Goal: Task Accomplishment & Management: Manage account settings

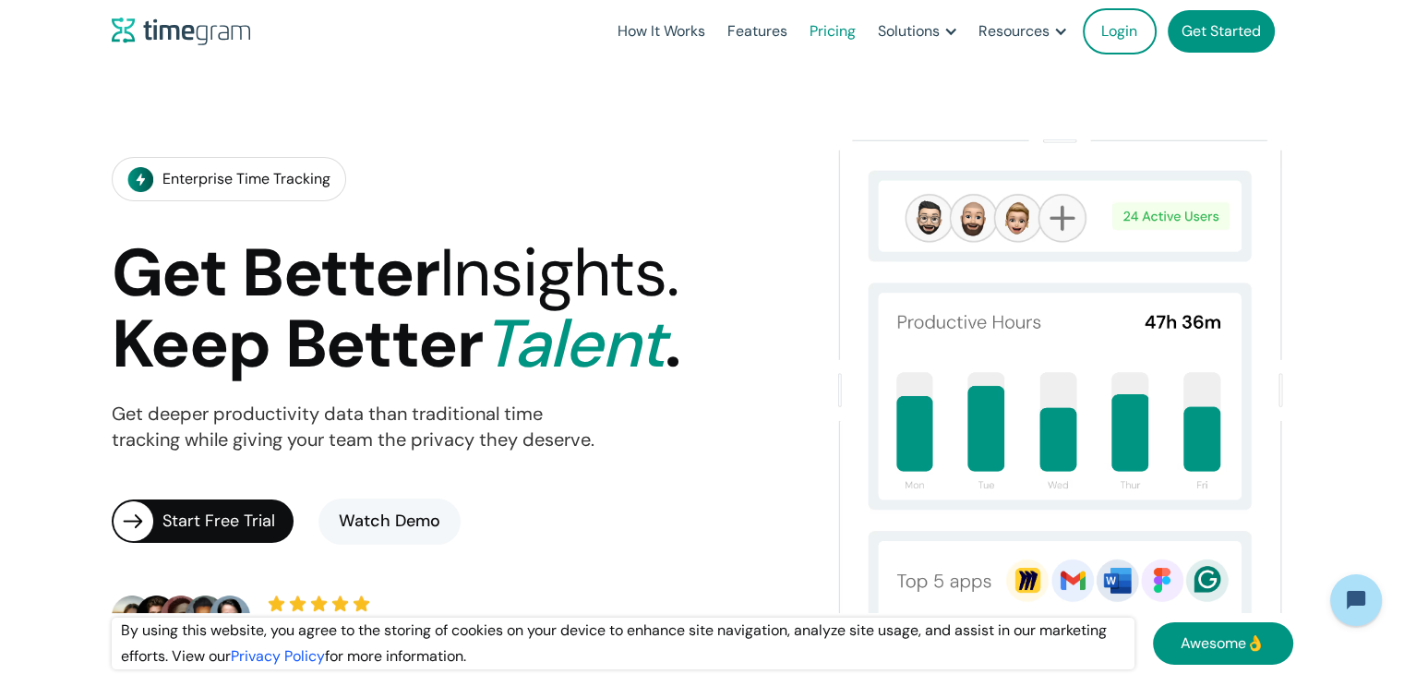
click at [834, 31] on link "Pricing" at bounding box center [833, 31] width 68 height 63
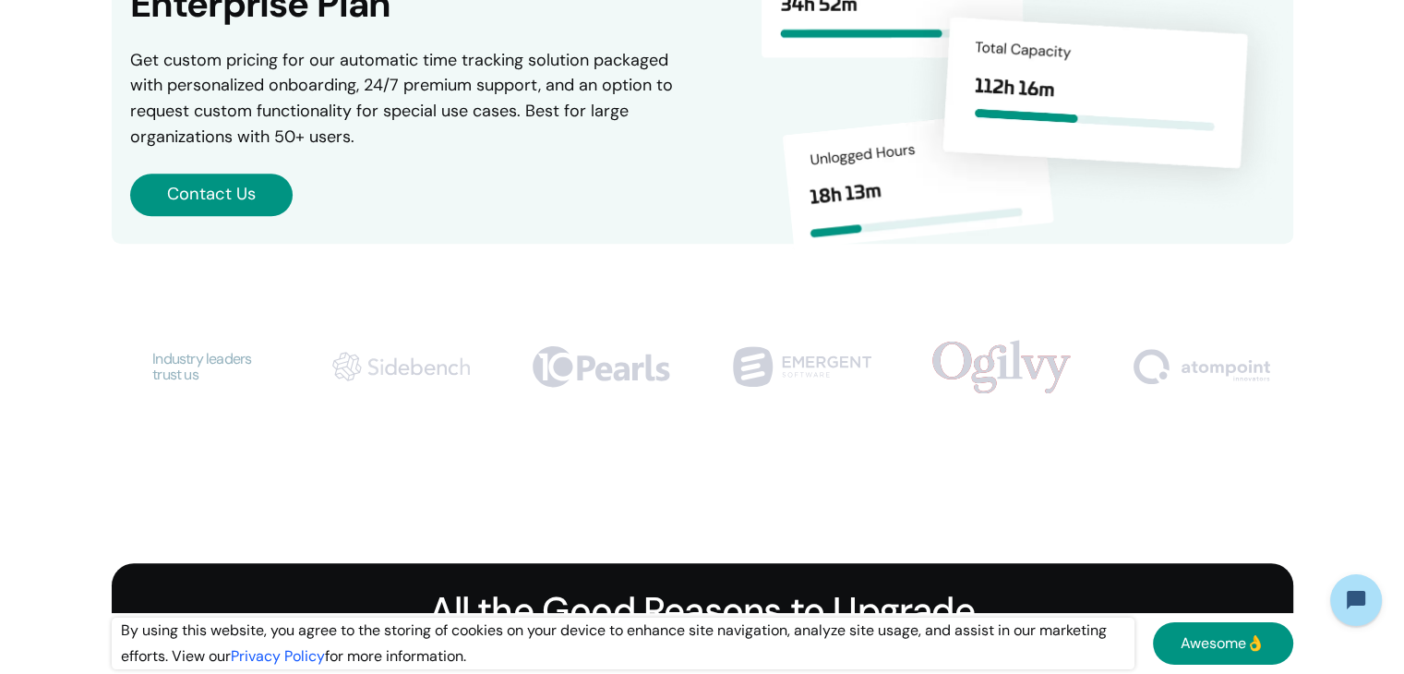
scroll to position [1108, 0]
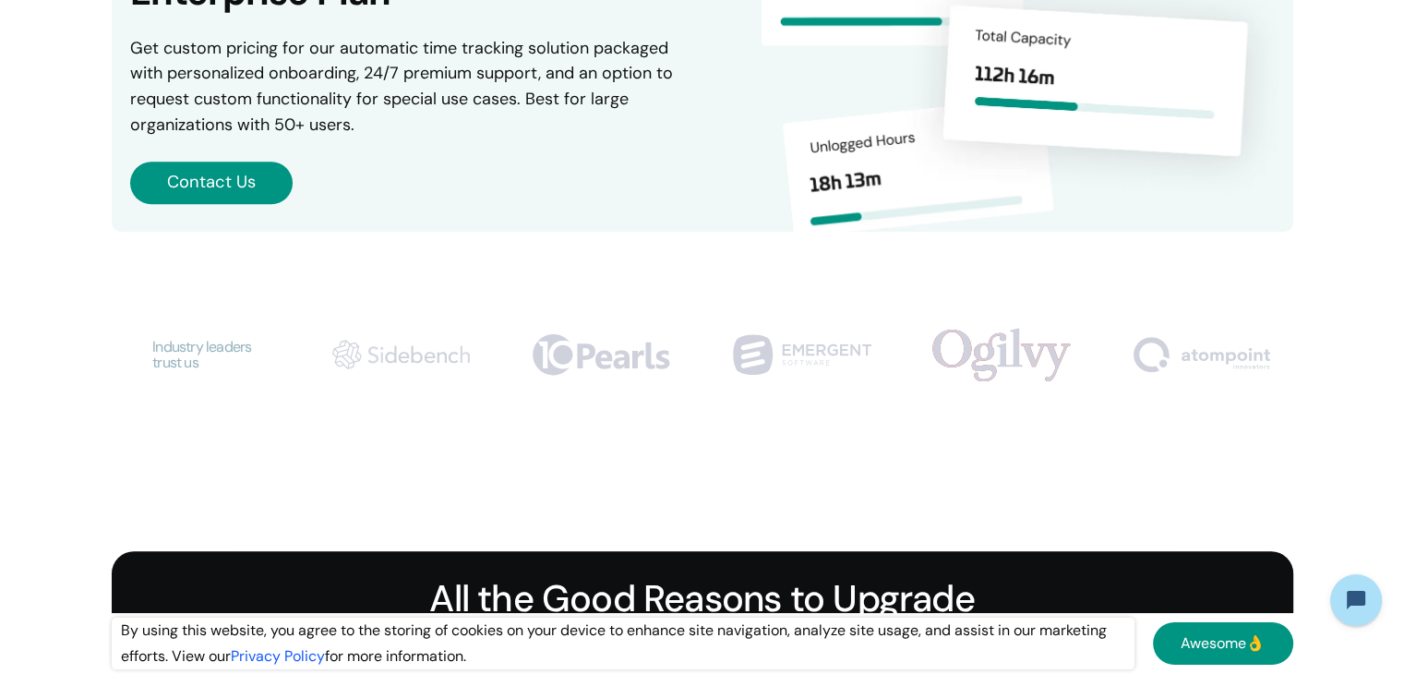
click at [451, 355] on img at bounding box center [401, 355] width 138 height 30
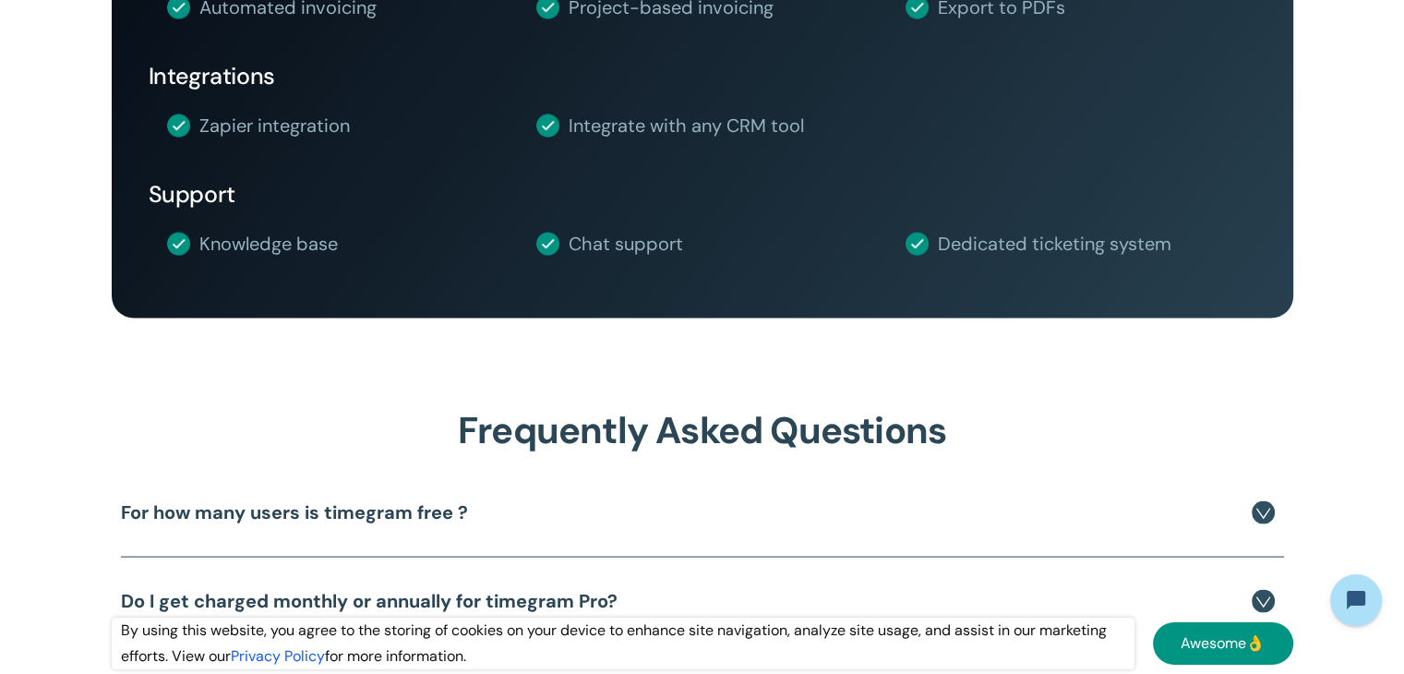
scroll to position [3601, 0]
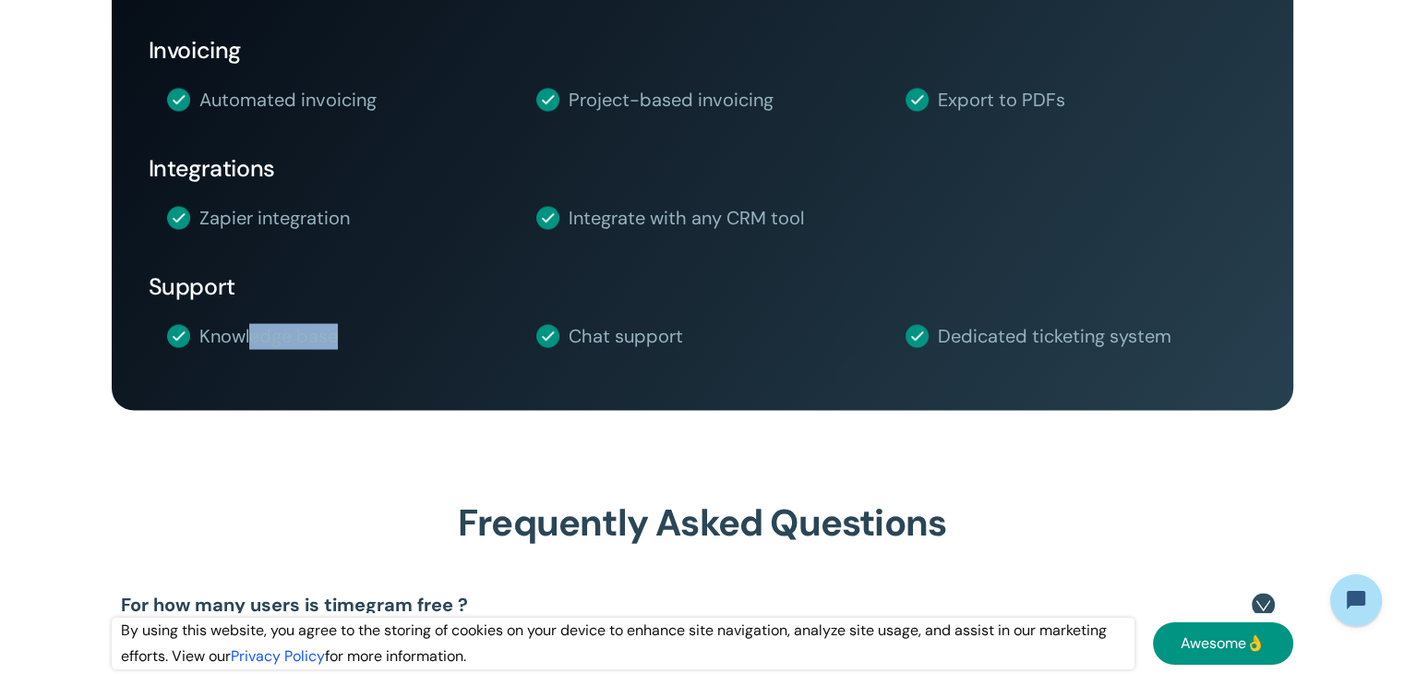
drag, startPoint x: 247, startPoint y: 344, endPoint x: 381, endPoint y: 344, distance: 133.9
click at [381, 344] on div "Knowledge base" at bounding box center [342, 337] width 351 height 37
click at [428, 331] on div "Knowledge base" at bounding box center [342, 337] width 351 height 37
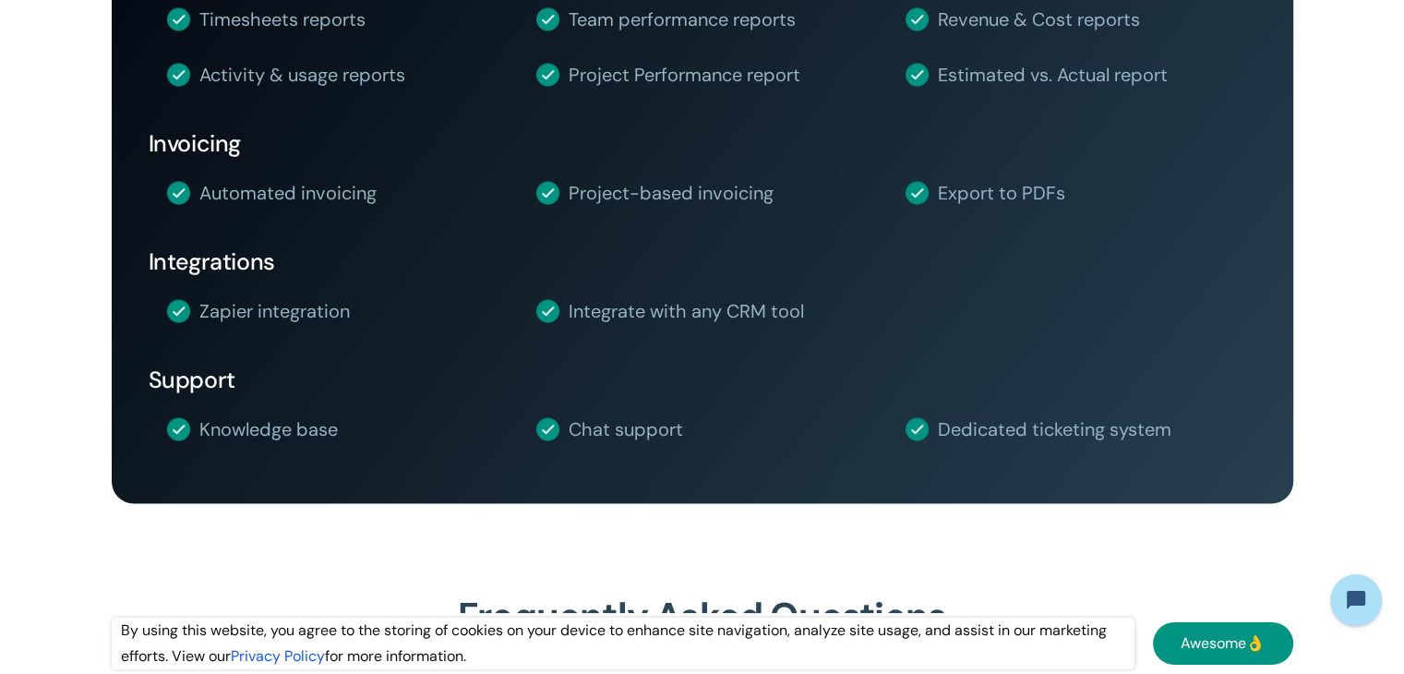
scroll to position [3416, 0]
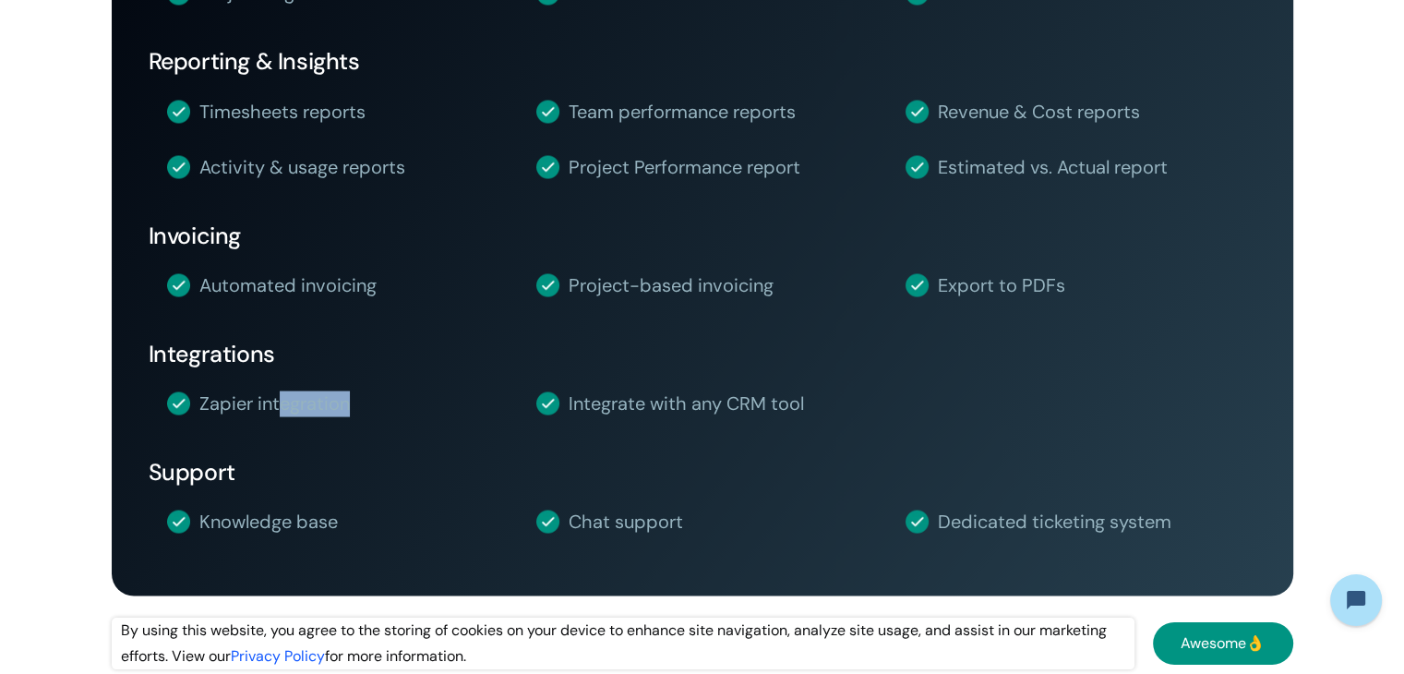
drag, startPoint x: 280, startPoint y: 396, endPoint x: 358, endPoint y: 393, distance: 78.5
click at [358, 393] on div "Zapier integration" at bounding box center [342, 403] width 351 height 37
click at [402, 383] on div "Zapier integration Integrate with any CRM tool" at bounding box center [712, 404] width 1126 height 74
click at [693, 414] on div "Integrate with any CRM tool" at bounding box center [686, 404] width 235 height 26
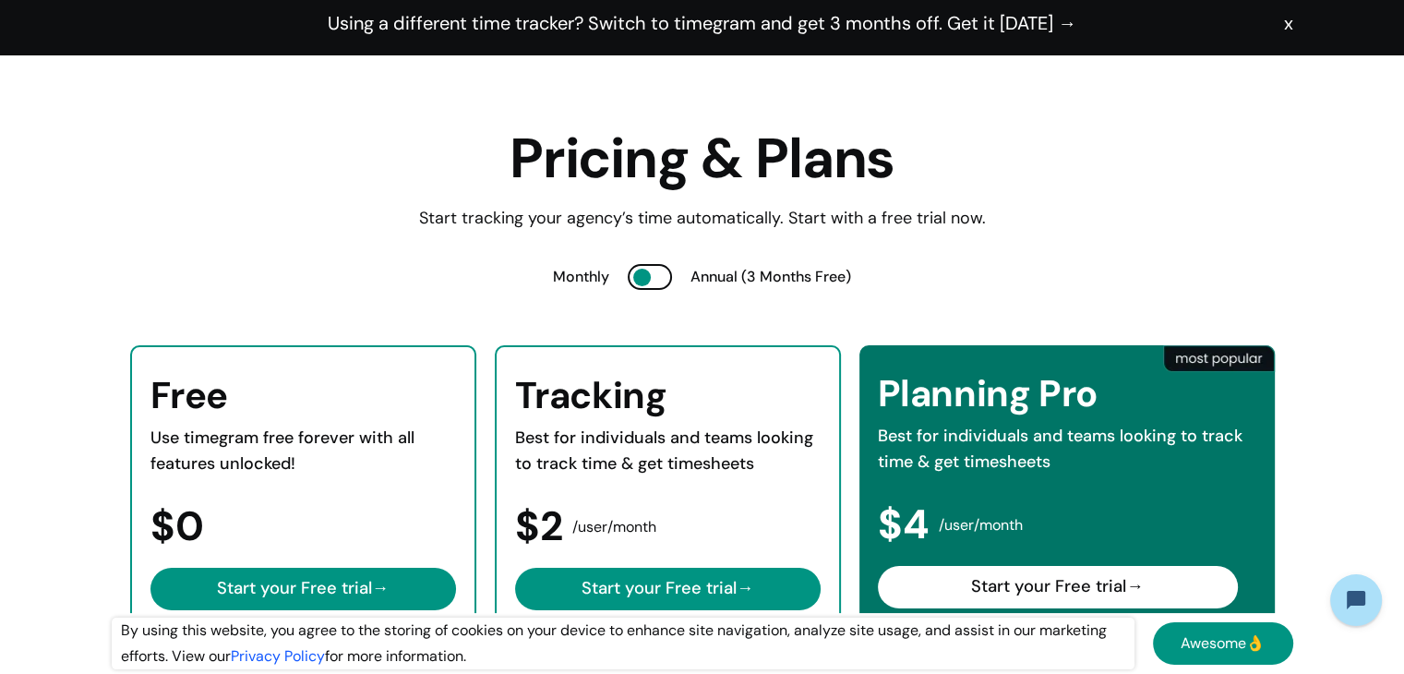
scroll to position [0, 0]
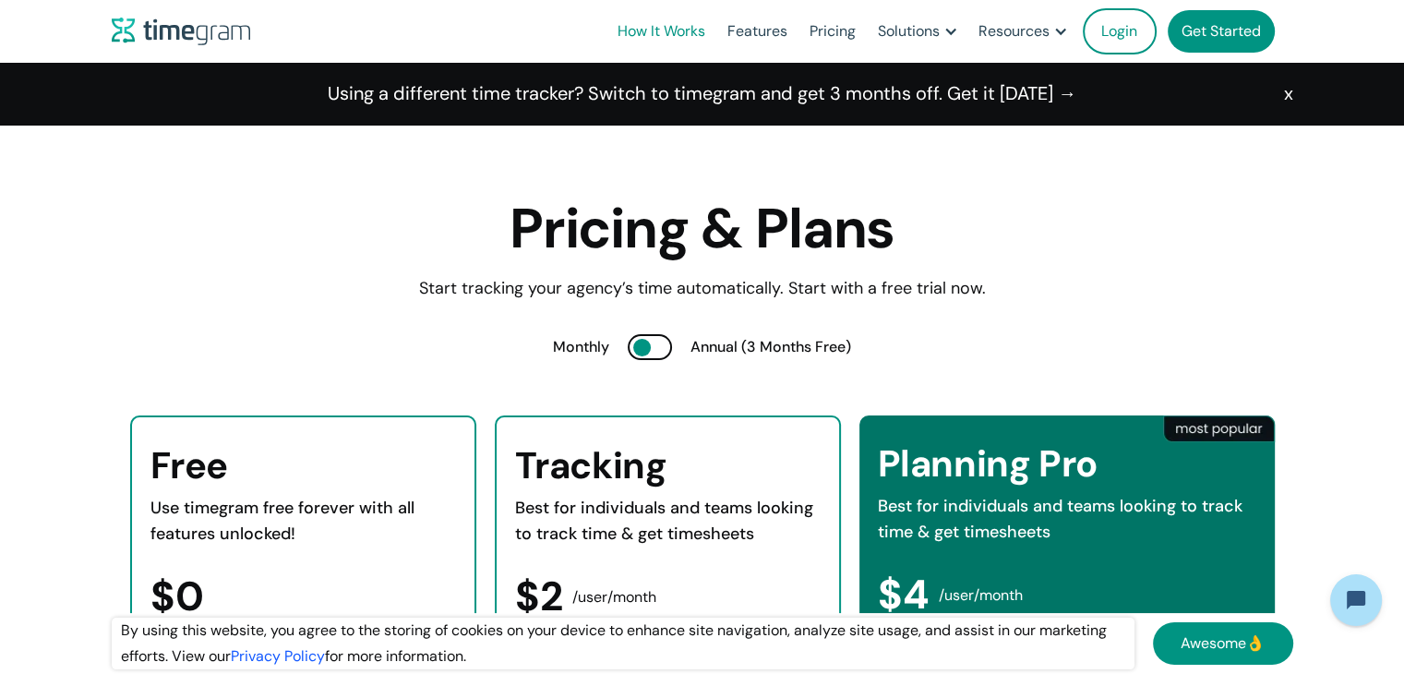
click at [684, 19] on link "How It Works" at bounding box center [662, 31] width 110 height 63
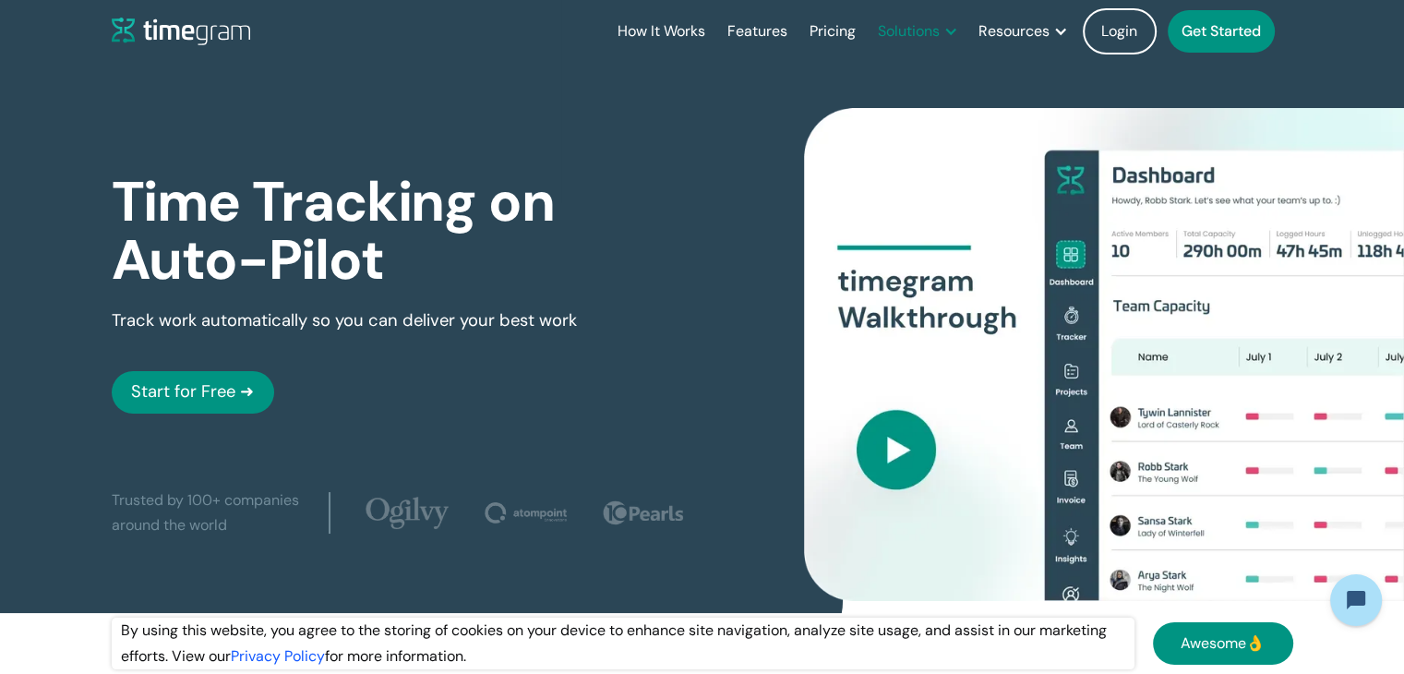
click at [908, 30] on div "Solutions" at bounding box center [909, 31] width 62 height 26
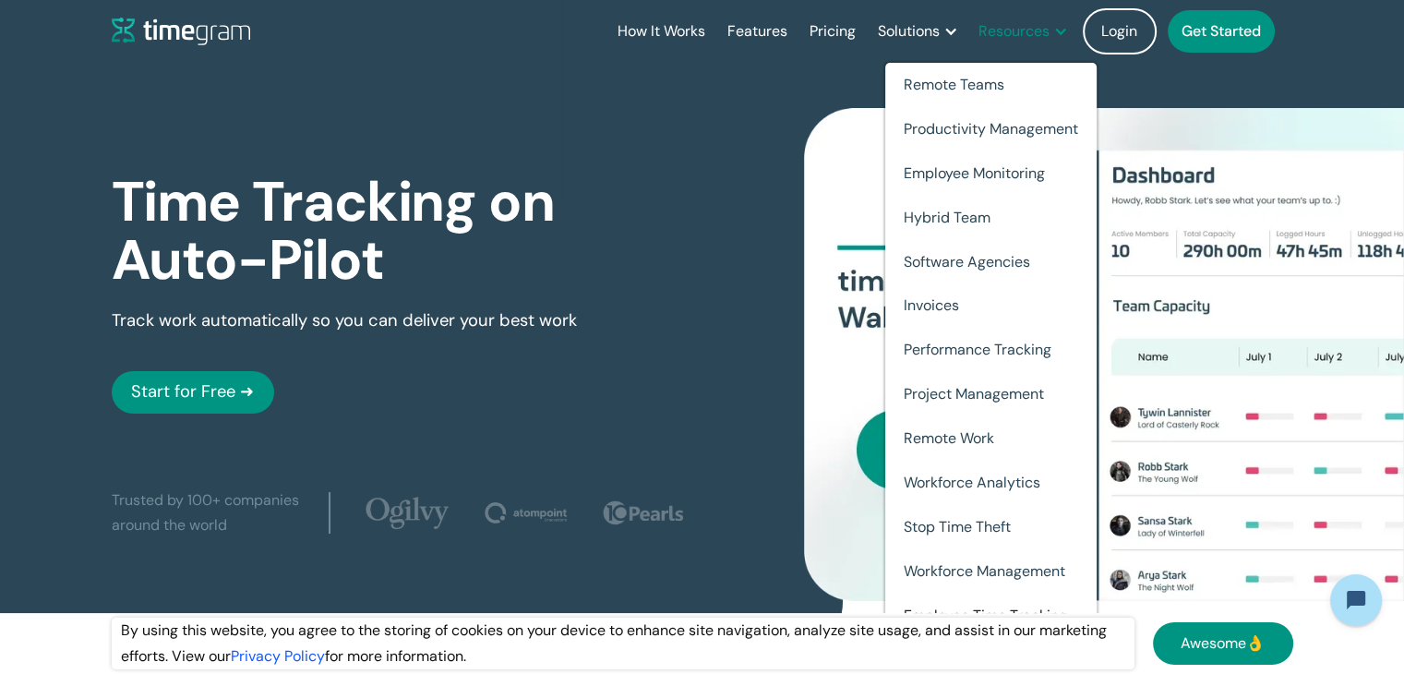
click at [1022, 27] on div "Resources" at bounding box center [1014, 31] width 71 height 26
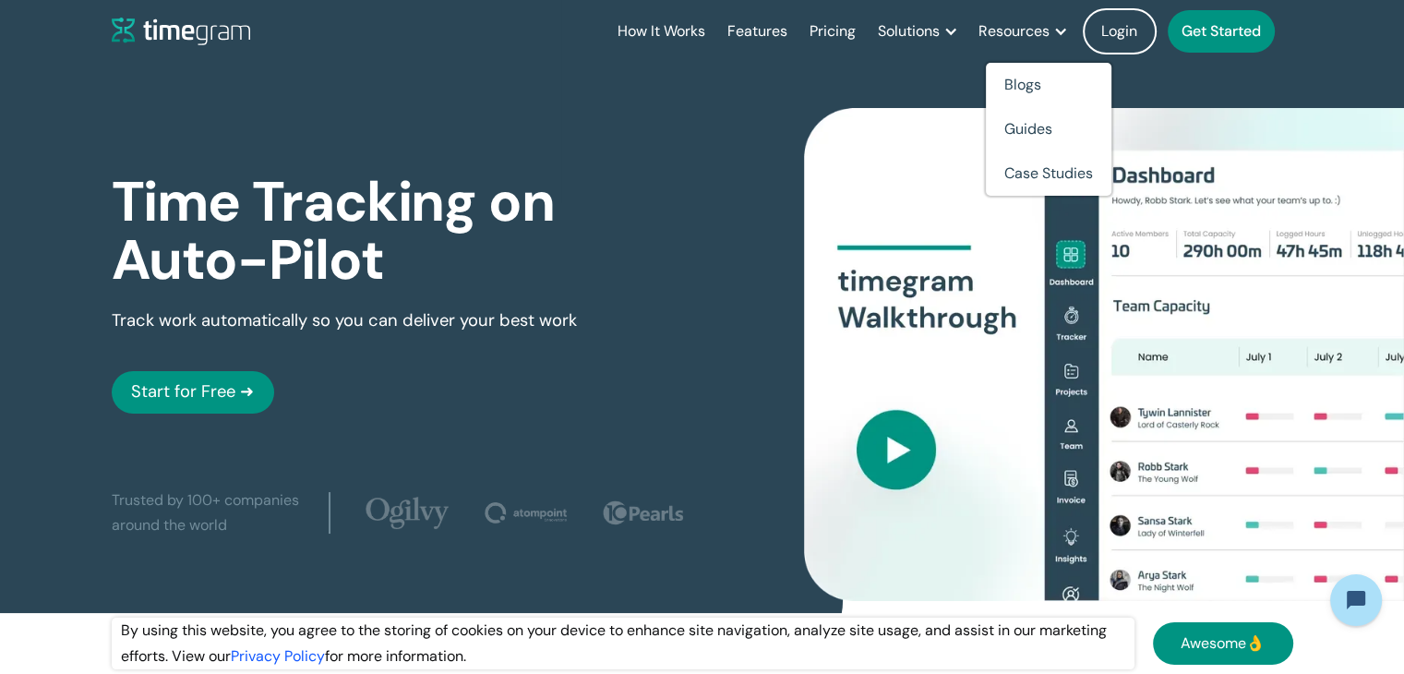
click at [1132, 30] on link "Login" at bounding box center [1120, 31] width 74 height 46
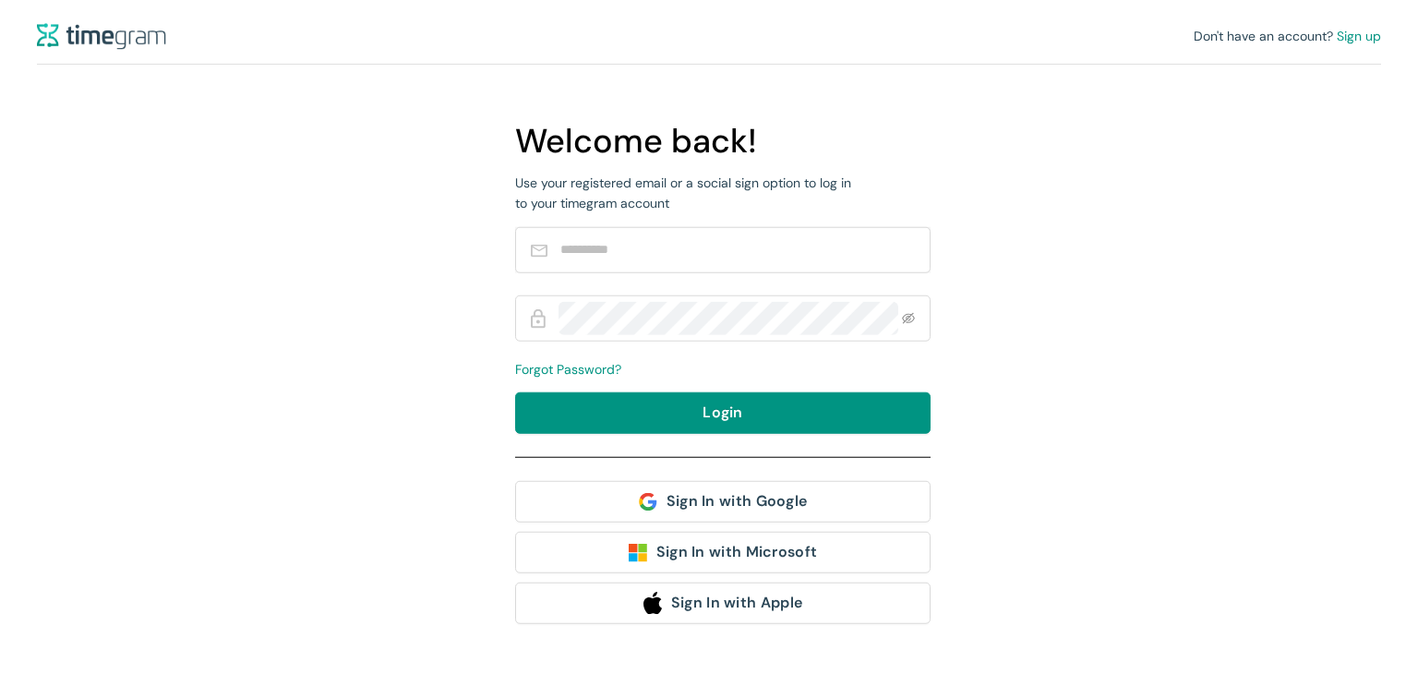
type input "**********"
click at [425, 305] on div "**********" at bounding box center [709, 374] width 600 height 518
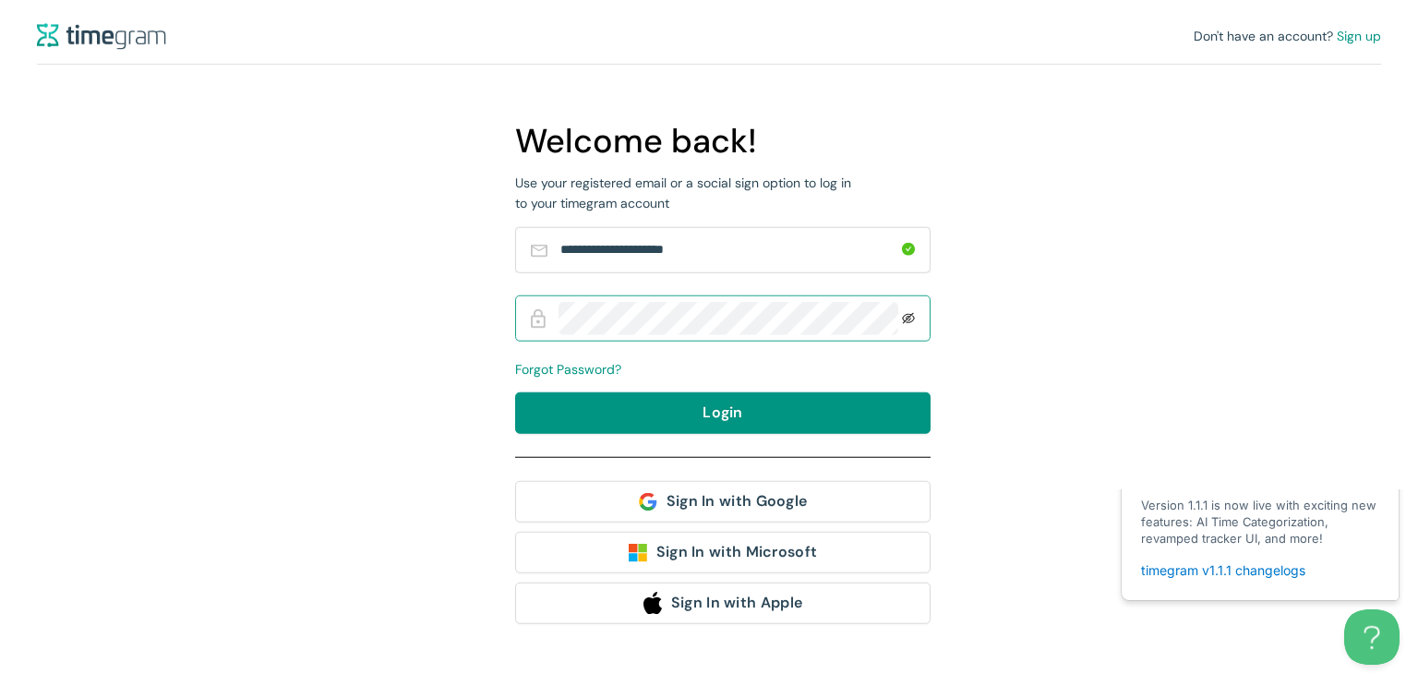
click at [909, 315] on icon "eye-invisible" at bounding box center [908, 317] width 13 height 11
click at [909, 316] on icon "eye" at bounding box center [908, 317] width 13 height 13
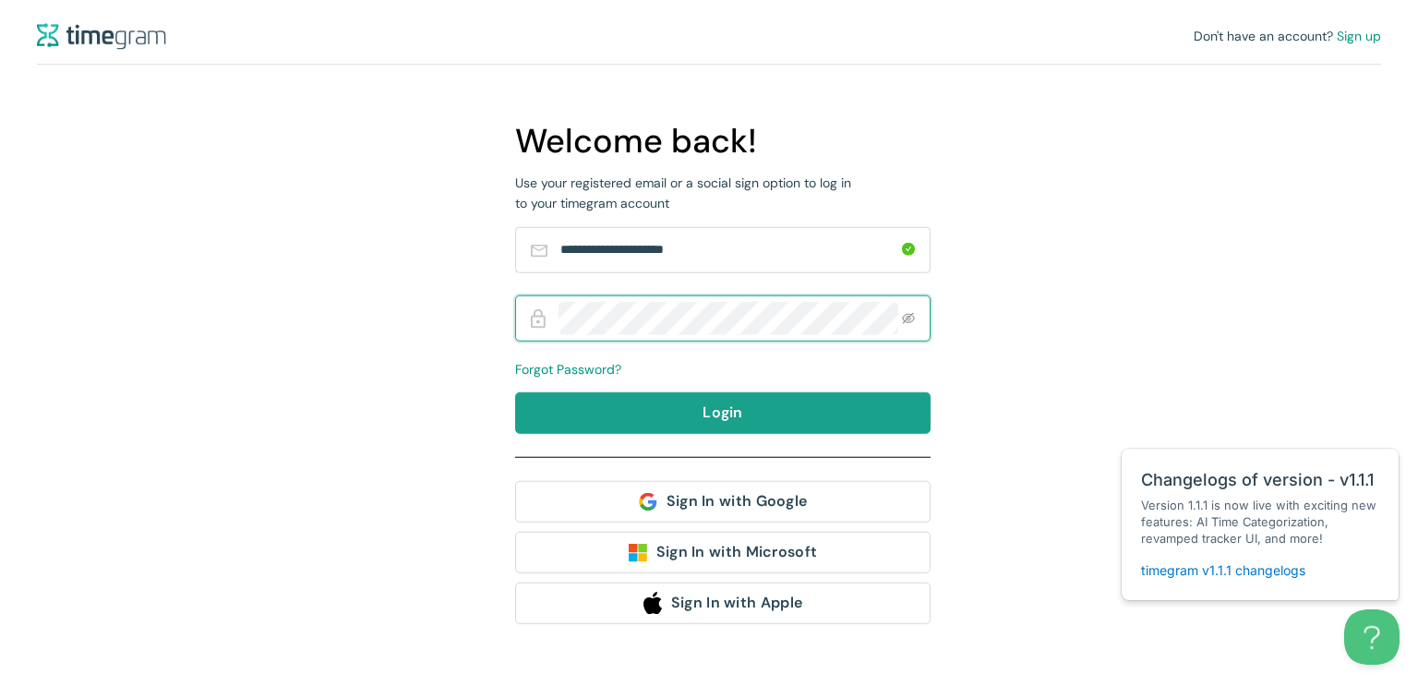
click at [726, 410] on span "Login" at bounding box center [723, 412] width 41 height 23
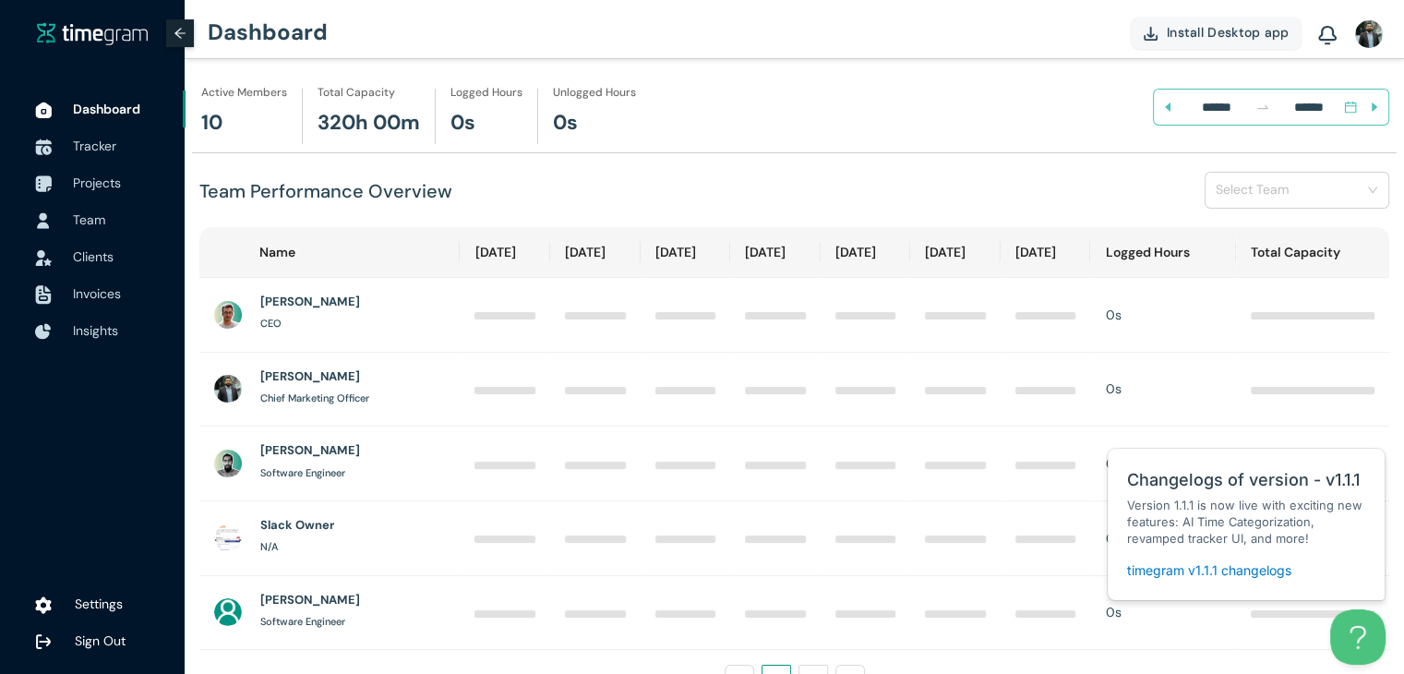
click at [183, 25] on div at bounding box center [180, 33] width 28 height 28
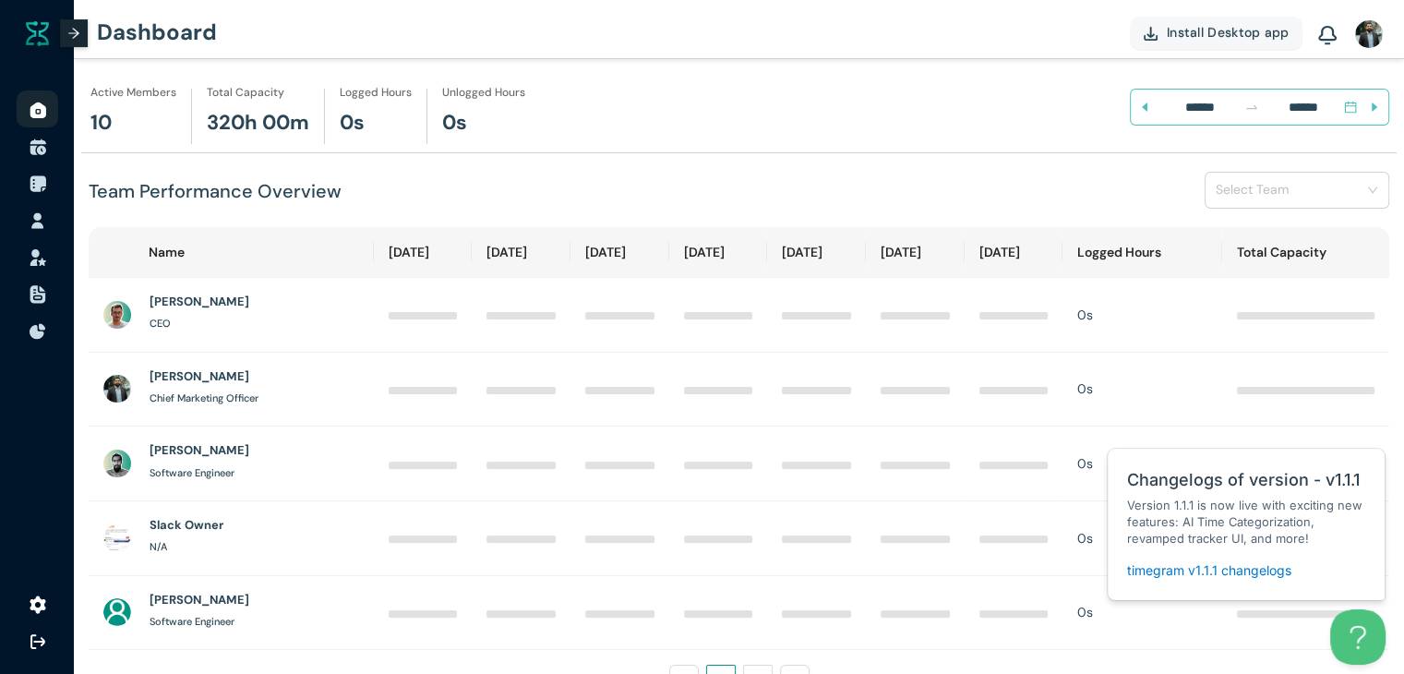
click at [77, 38] on icon "arrow-right" at bounding box center [73, 33] width 13 height 13
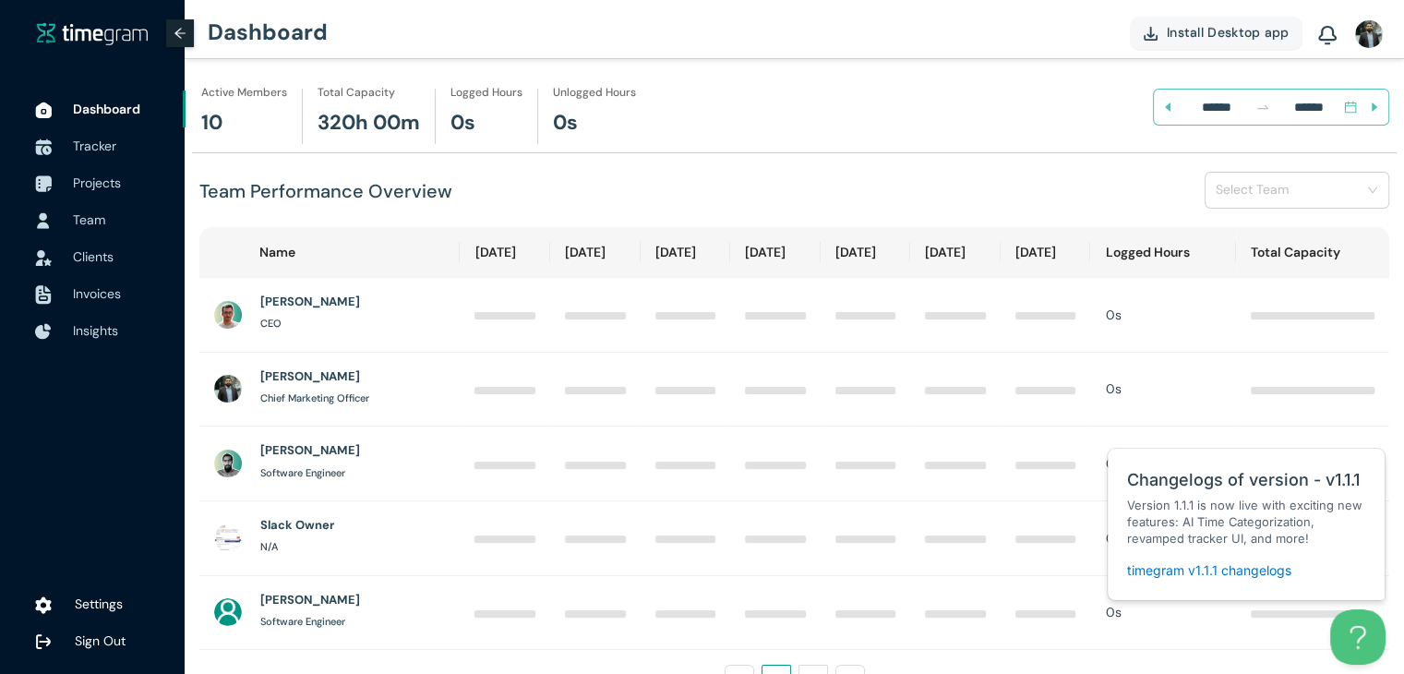
click at [181, 32] on icon "arrow-left" at bounding box center [180, 33] width 13 height 13
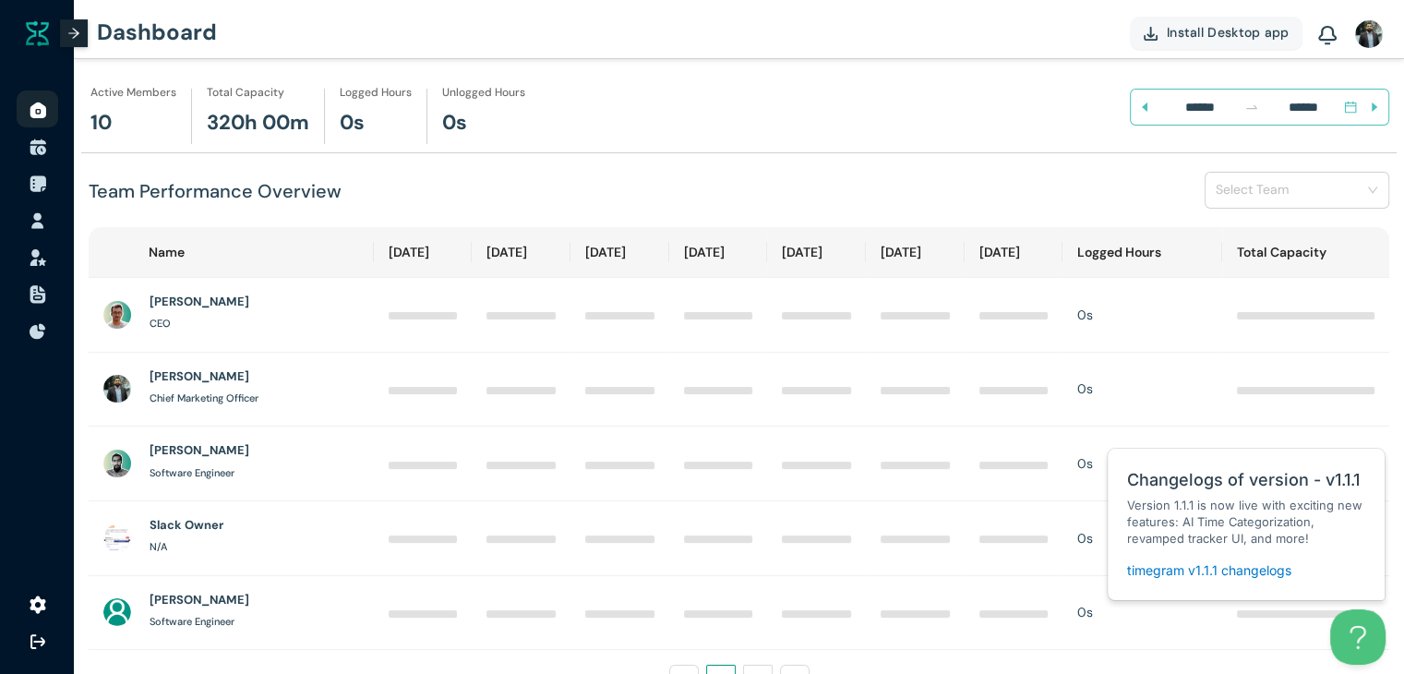
click at [78, 32] on icon "arrow-right" at bounding box center [73, 33] width 13 height 13
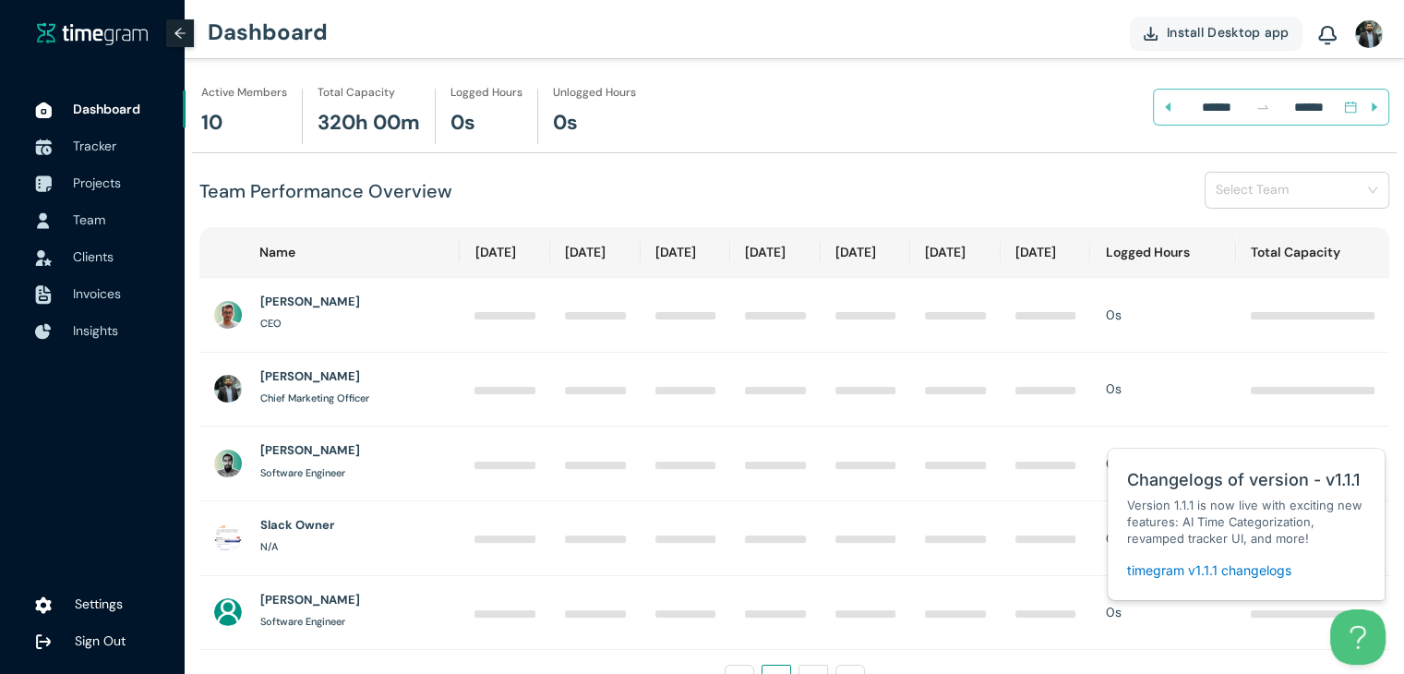
click at [1163, 108] on icon "caret-left" at bounding box center [1167, 107] width 13 height 13
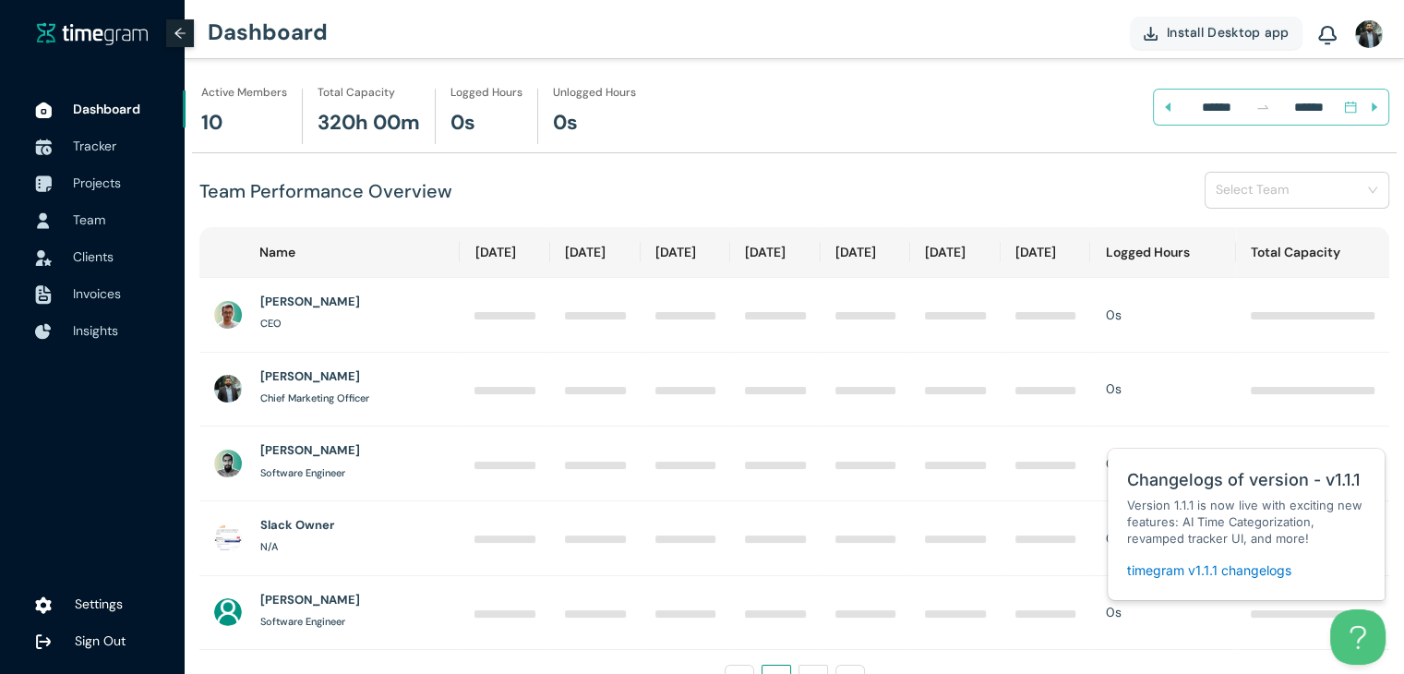
click at [1163, 108] on icon "caret-left" at bounding box center [1167, 107] width 13 height 13
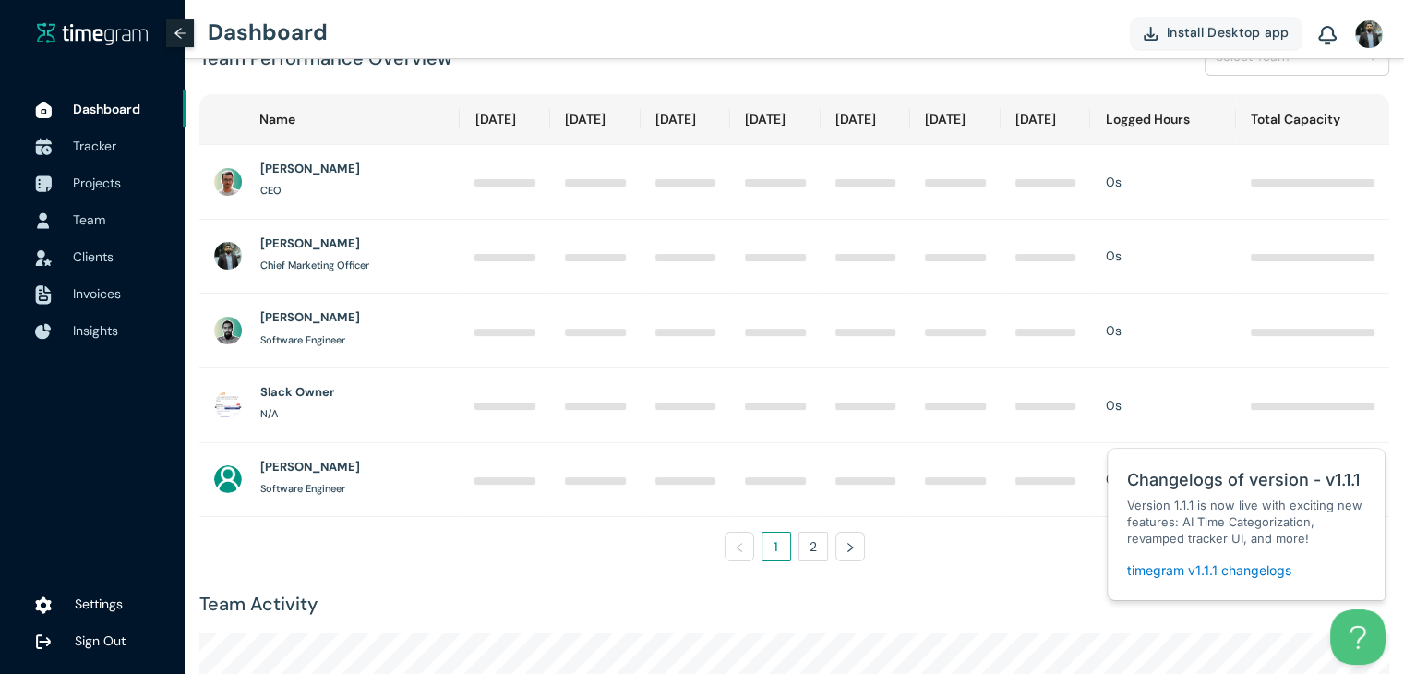
scroll to position [277, 0]
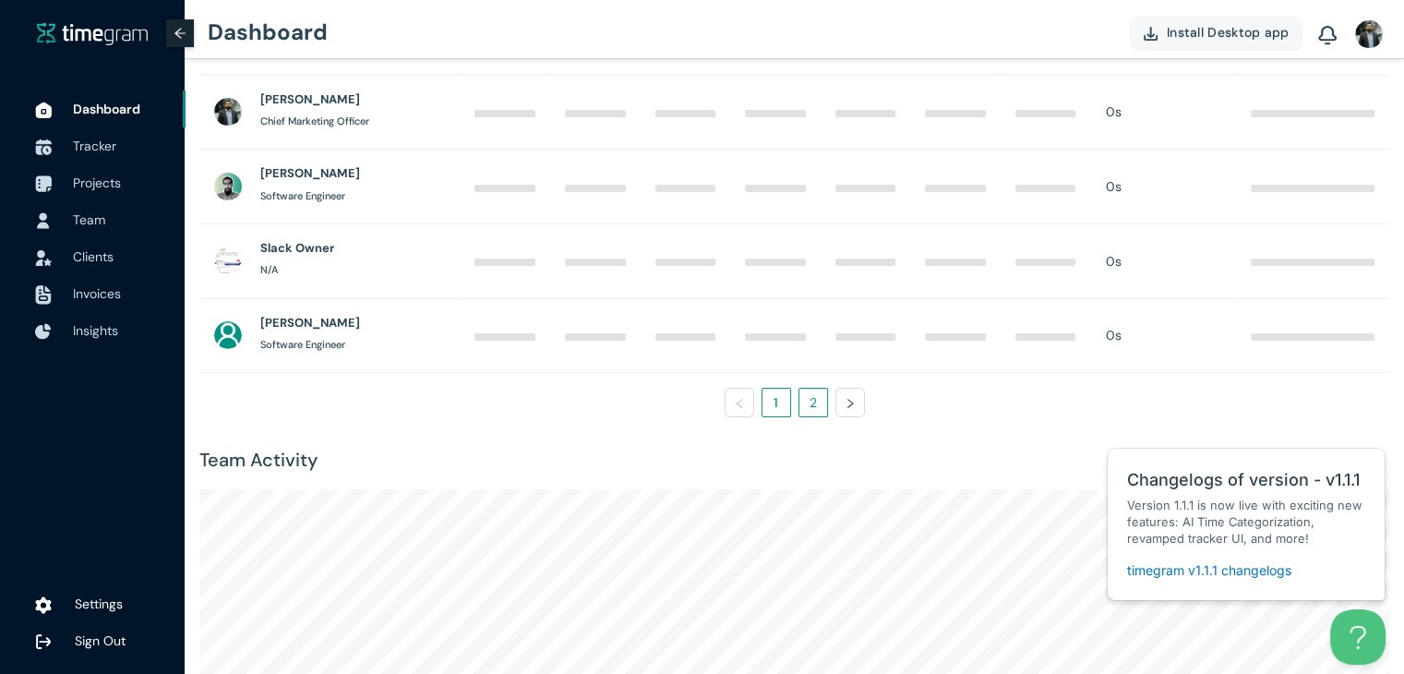
click at [806, 394] on link "2" at bounding box center [814, 403] width 28 height 28
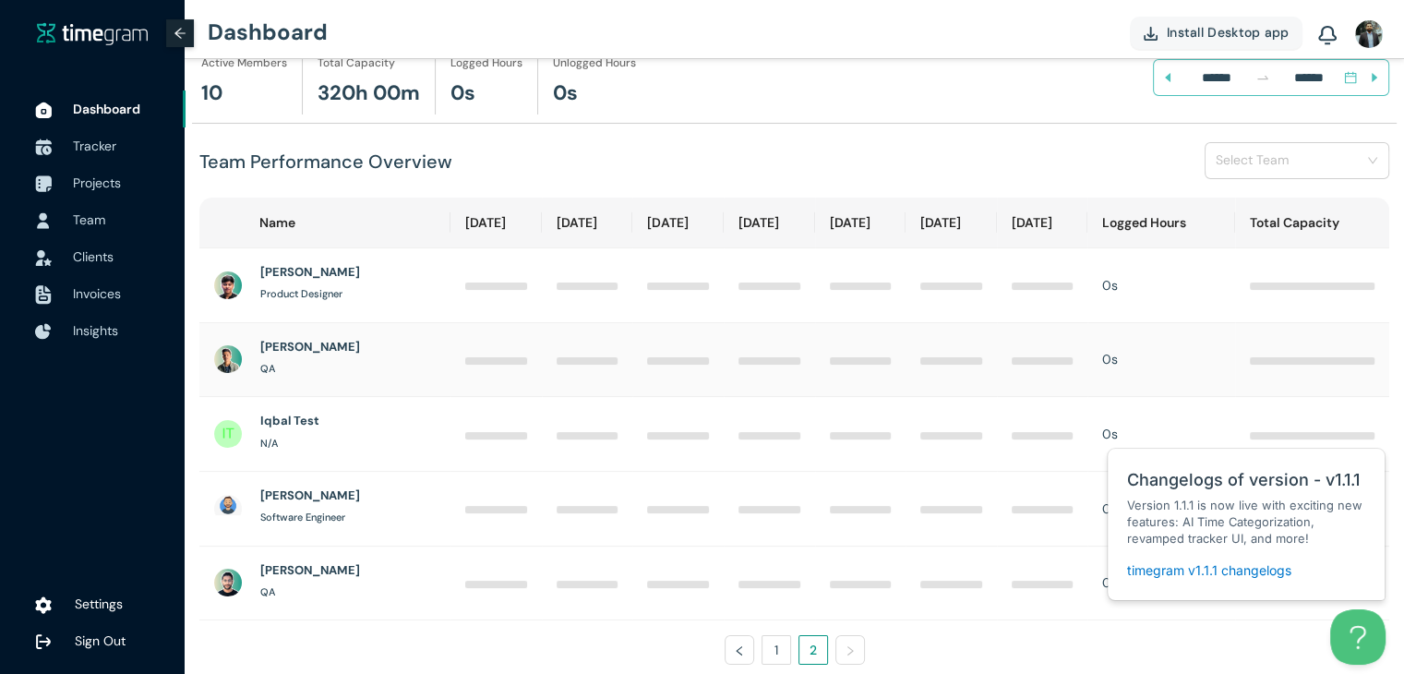
scroll to position [0, 0]
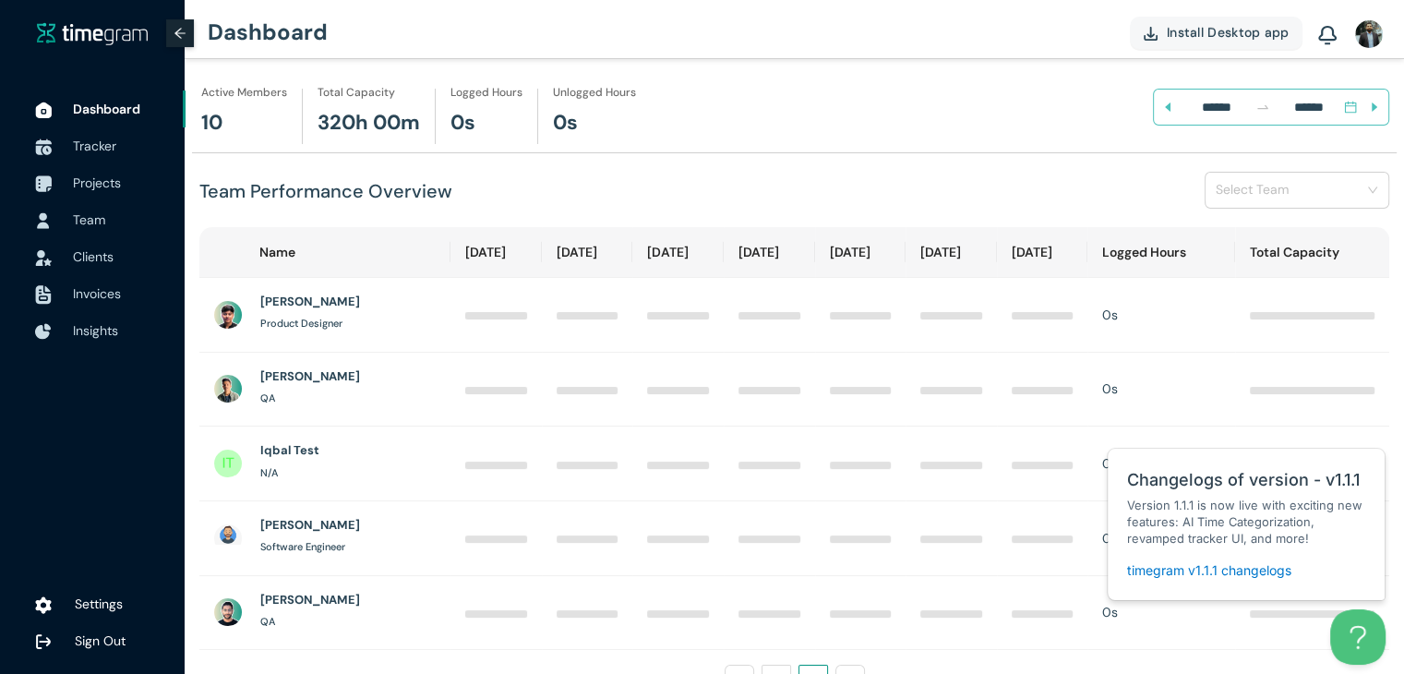
click at [1245, 194] on input "search" at bounding box center [1291, 189] width 150 height 28
click at [1254, 226] on h1 "Development Team" at bounding box center [1276, 227] width 119 height 20
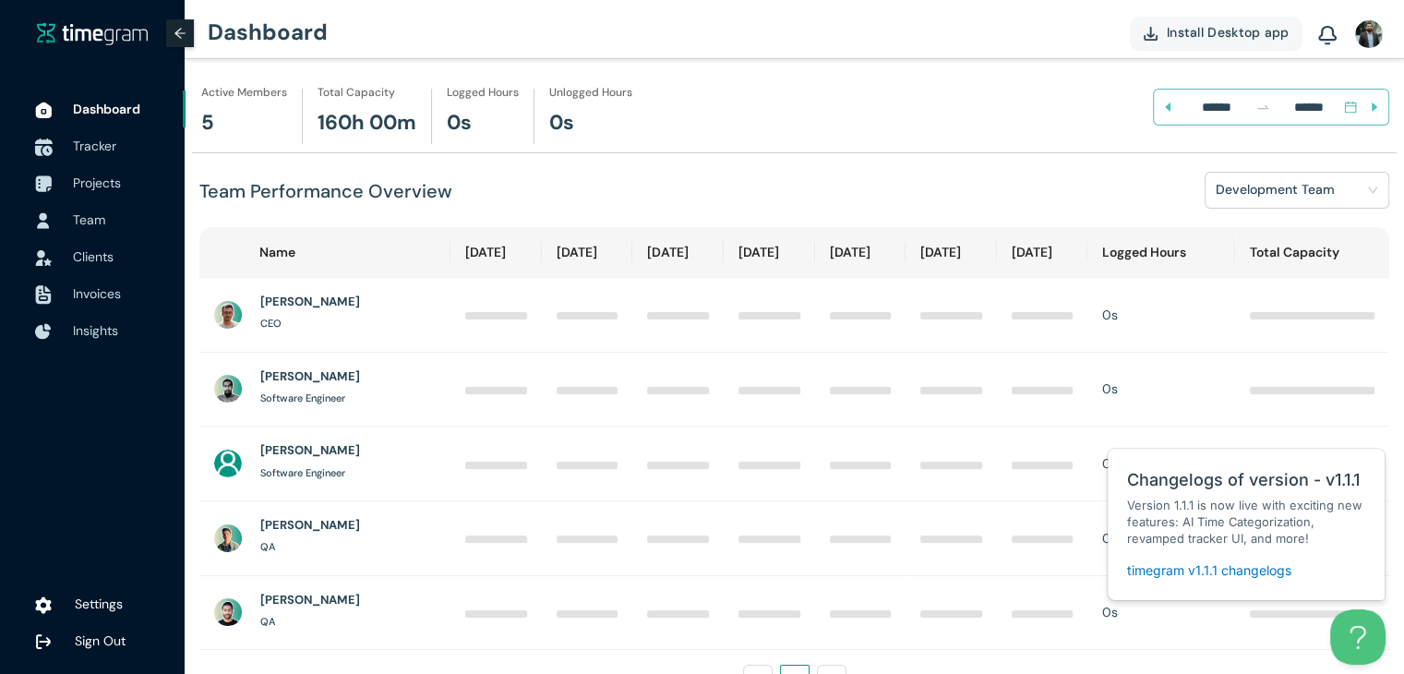
click at [101, 154] on span "Tracker" at bounding box center [122, 145] width 98 height 37
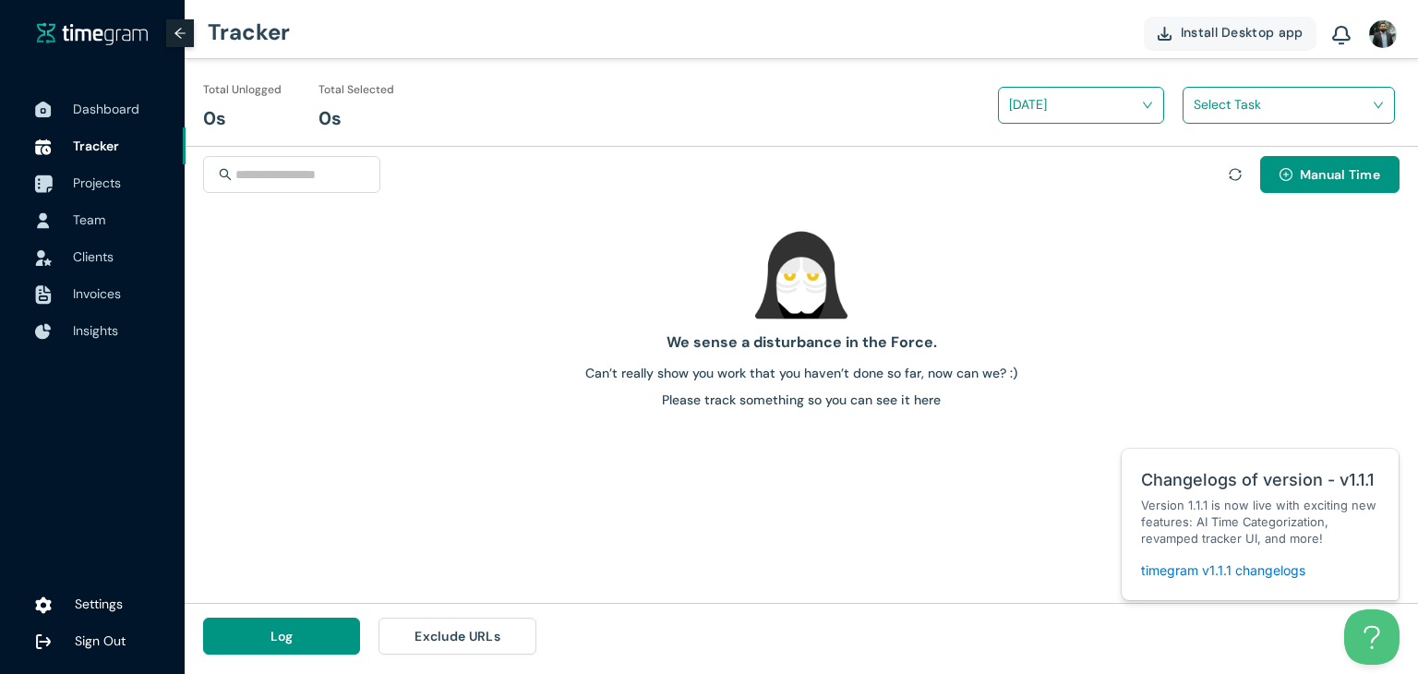
click at [110, 181] on span "Projects" at bounding box center [97, 182] width 48 height 17
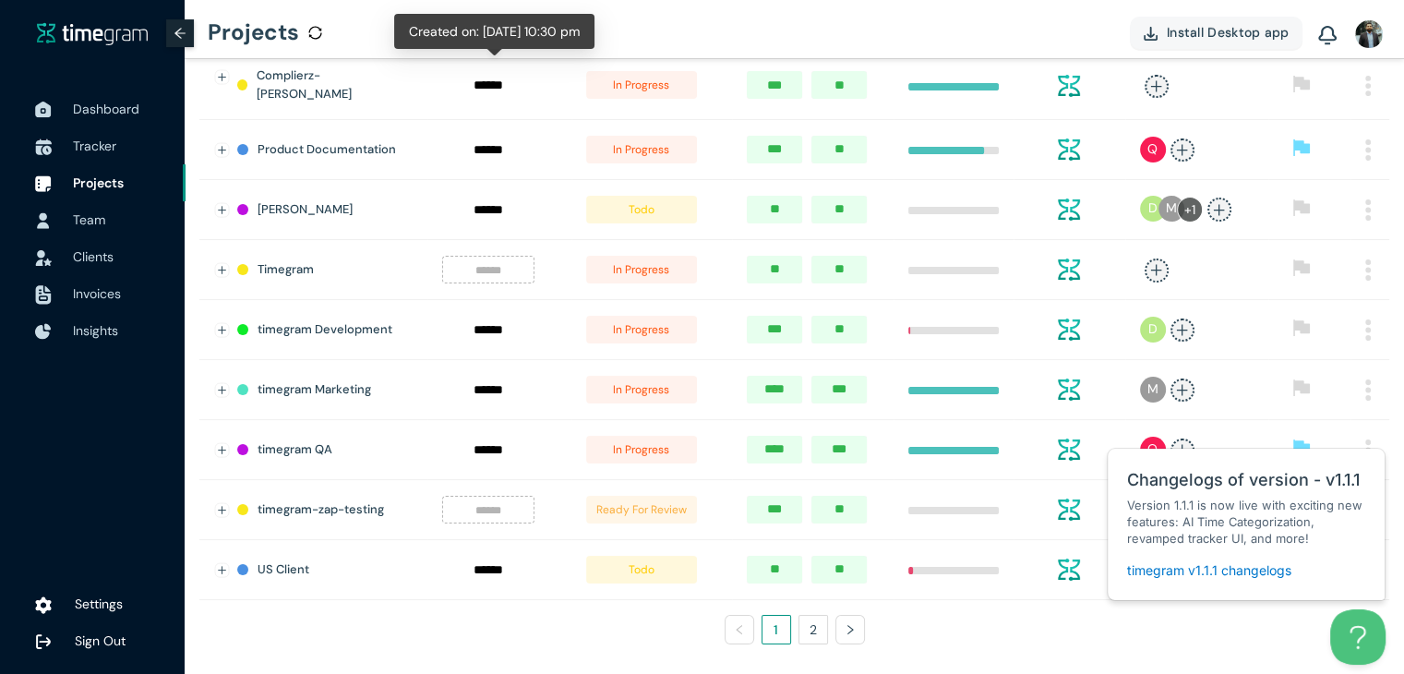
scroll to position [208, 0]
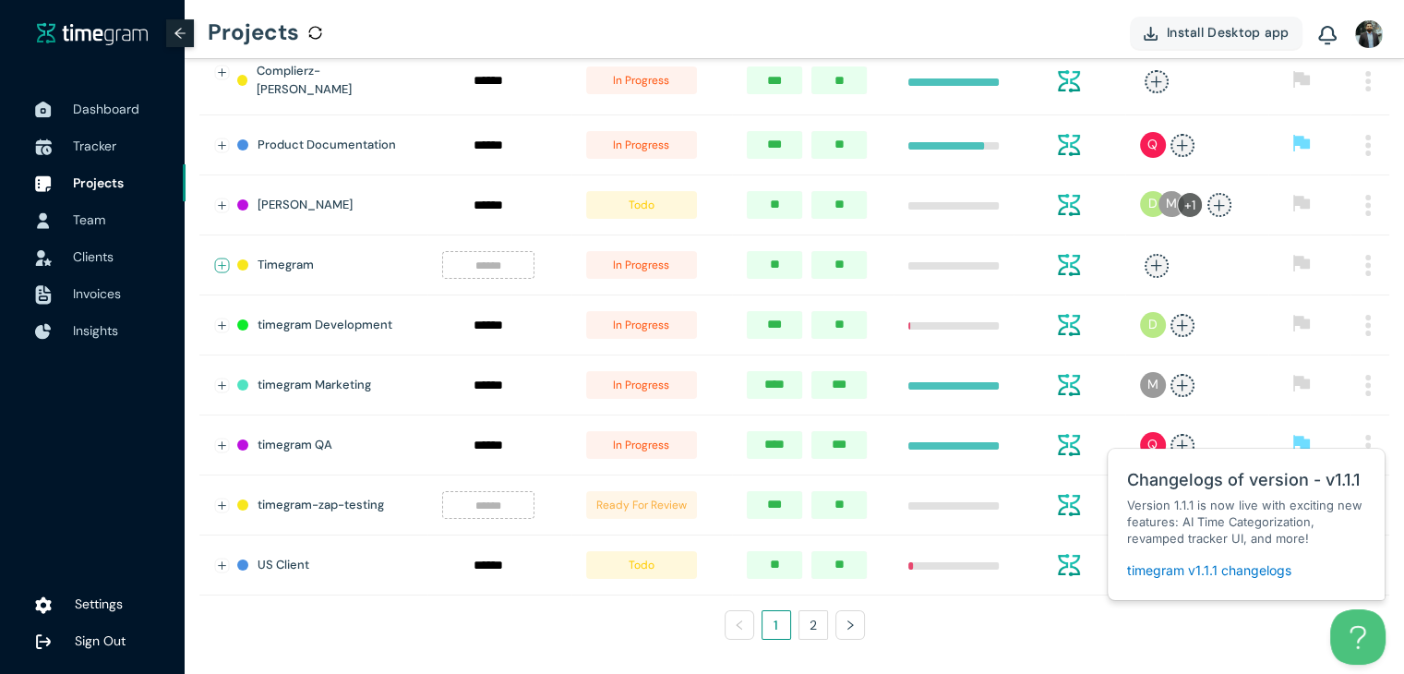
click at [225, 259] on button "Expand row" at bounding box center [222, 266] width 15 height 15
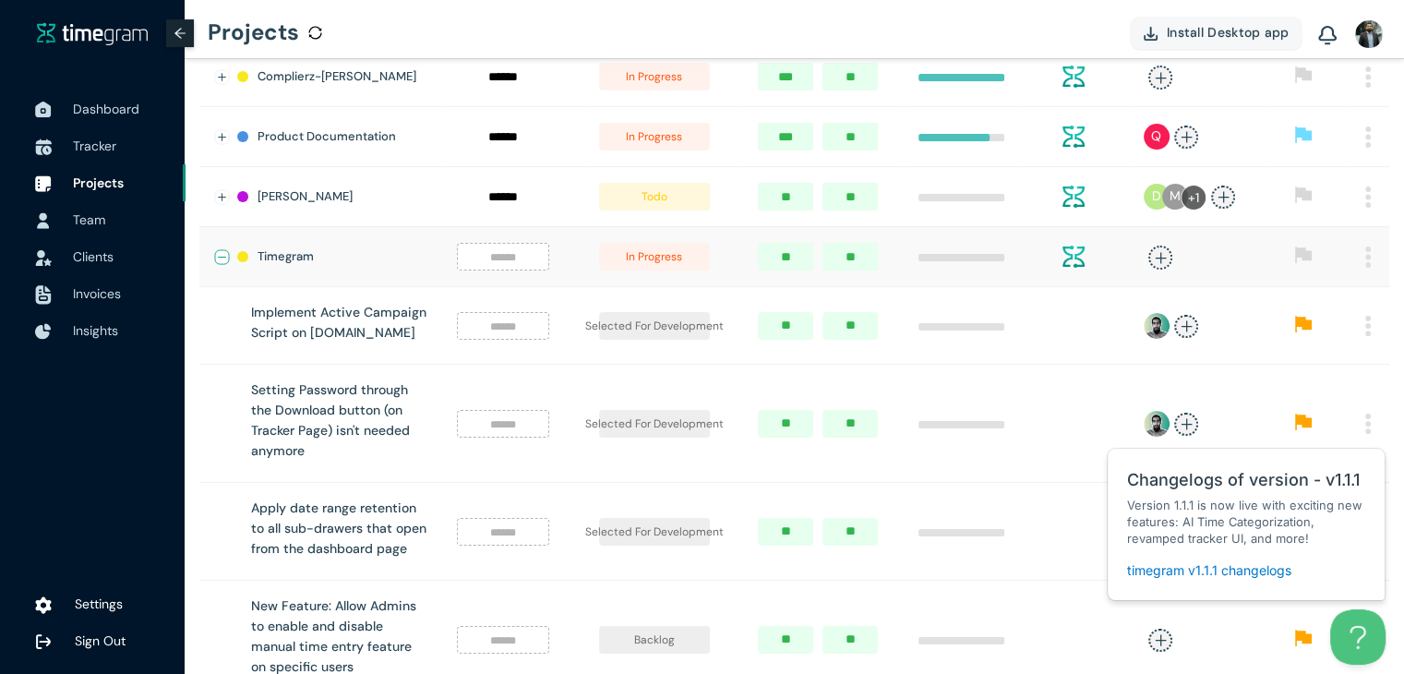
click at [217, 259] on button "Collapse row" at bounding box center [222, 257] width 15 height 15
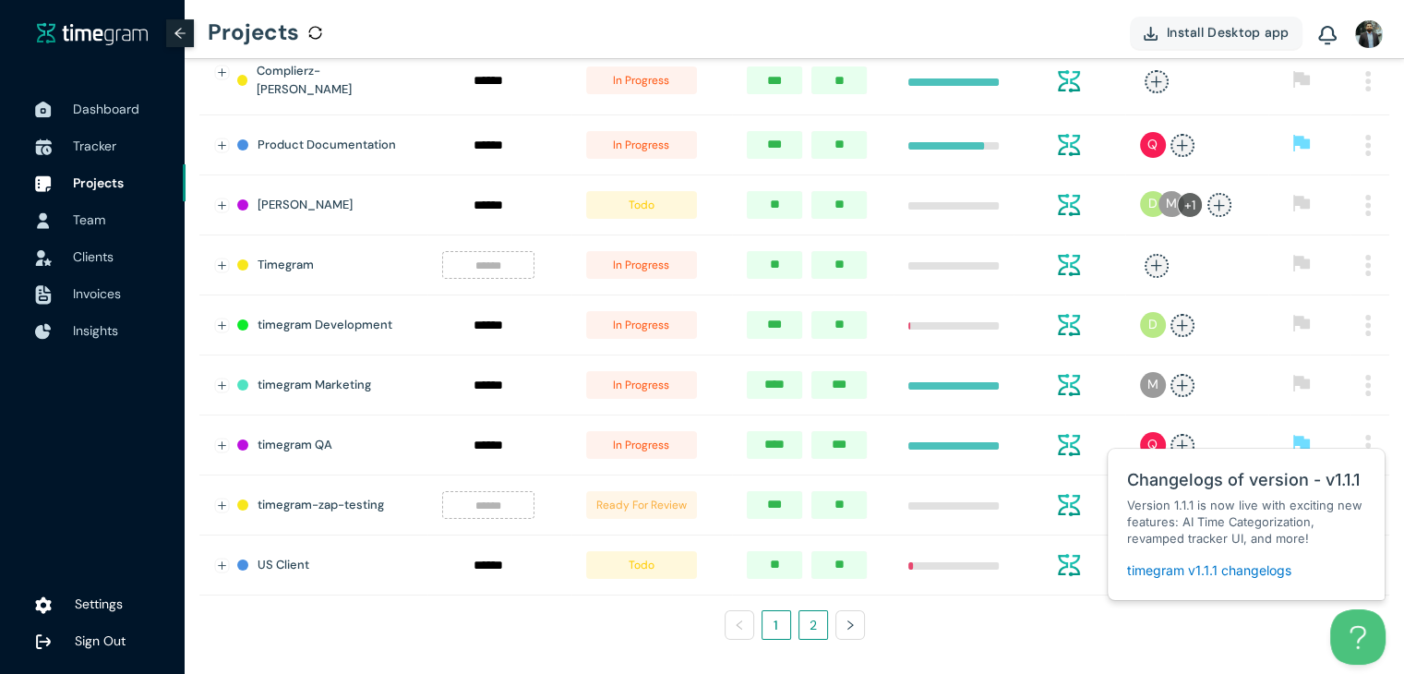
click at [816, 613] on link "2" at bounding box center [814, 625] width 28 height 28
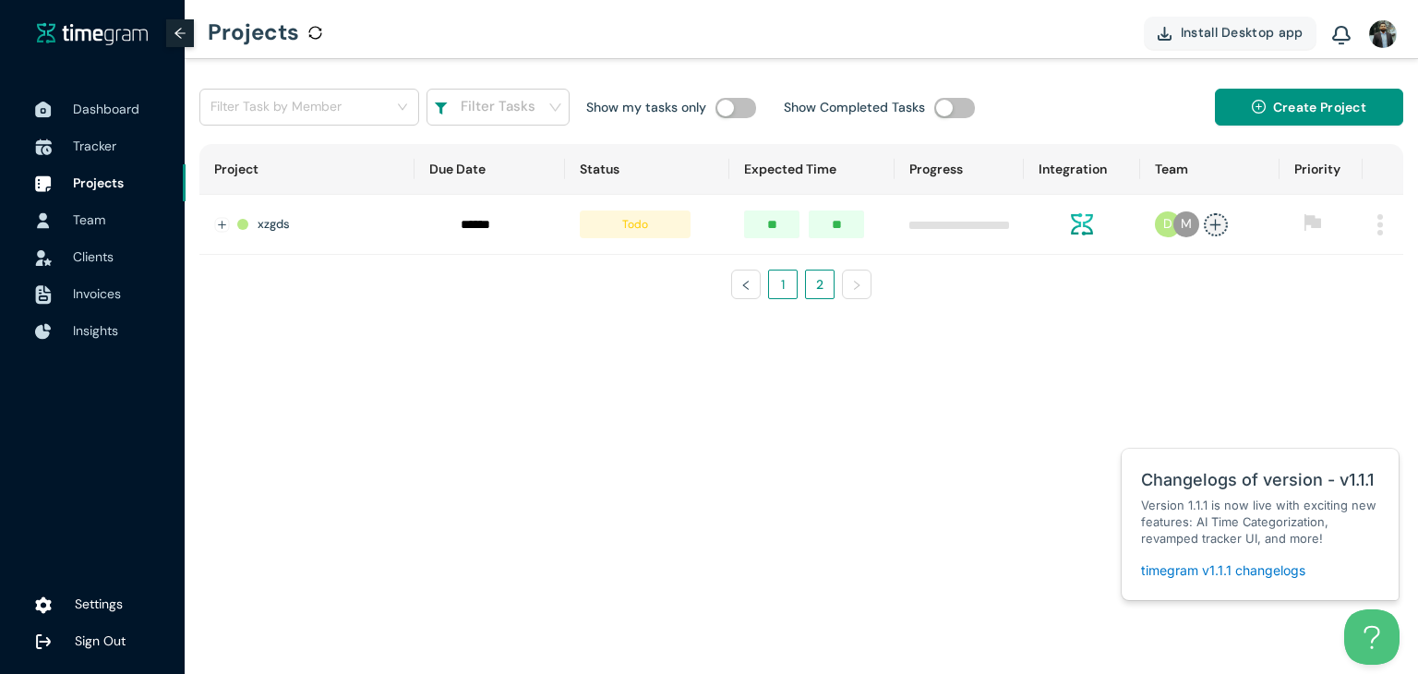
click at [790, 287] on link "1" at bounding box center [783, 285] width 28 height 28
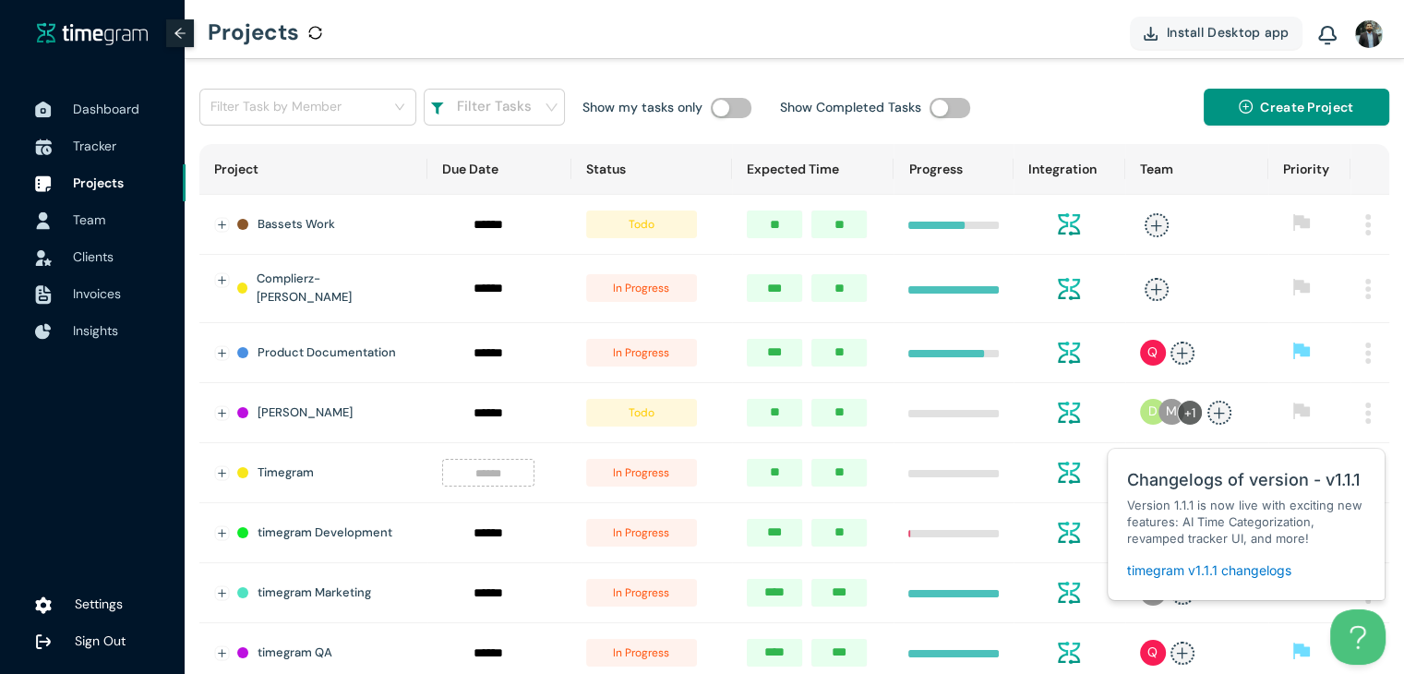
click at [104, 215] on span "Team" at bounding box center [89, 219] width 32 height 17
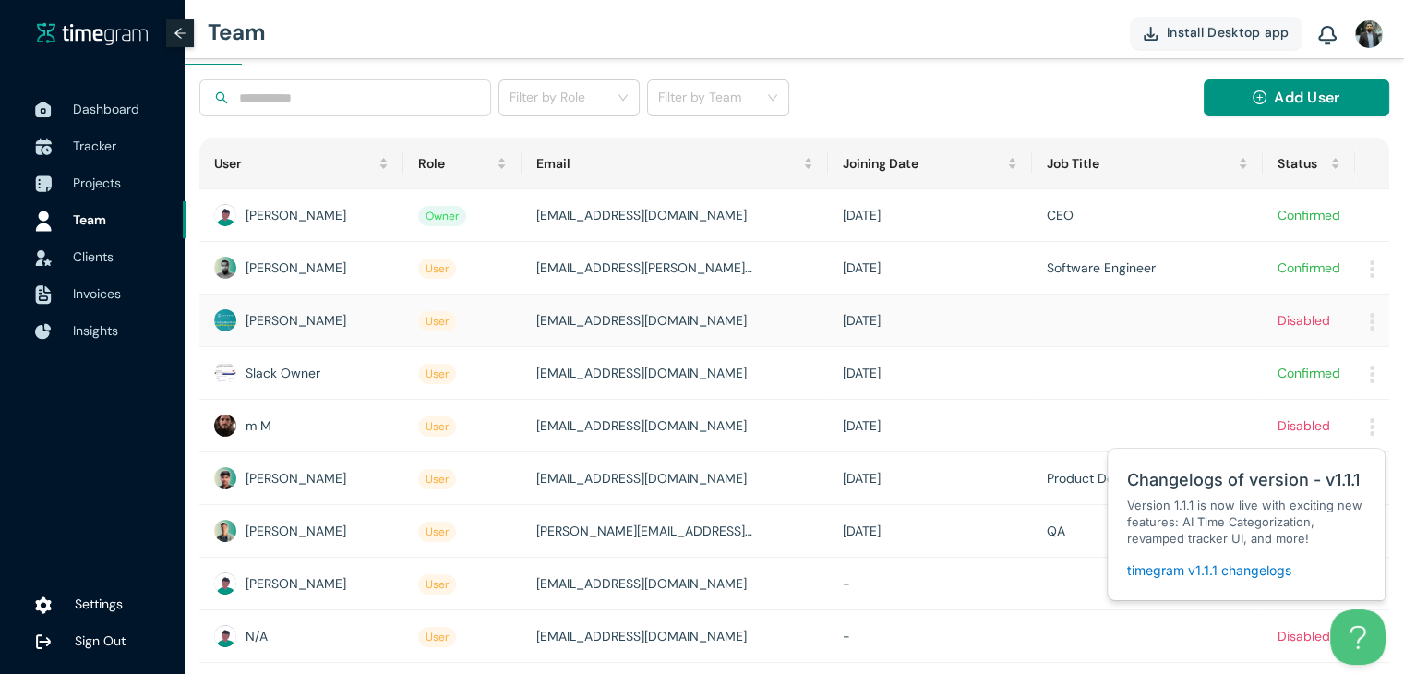
scroll to position [152, 0]
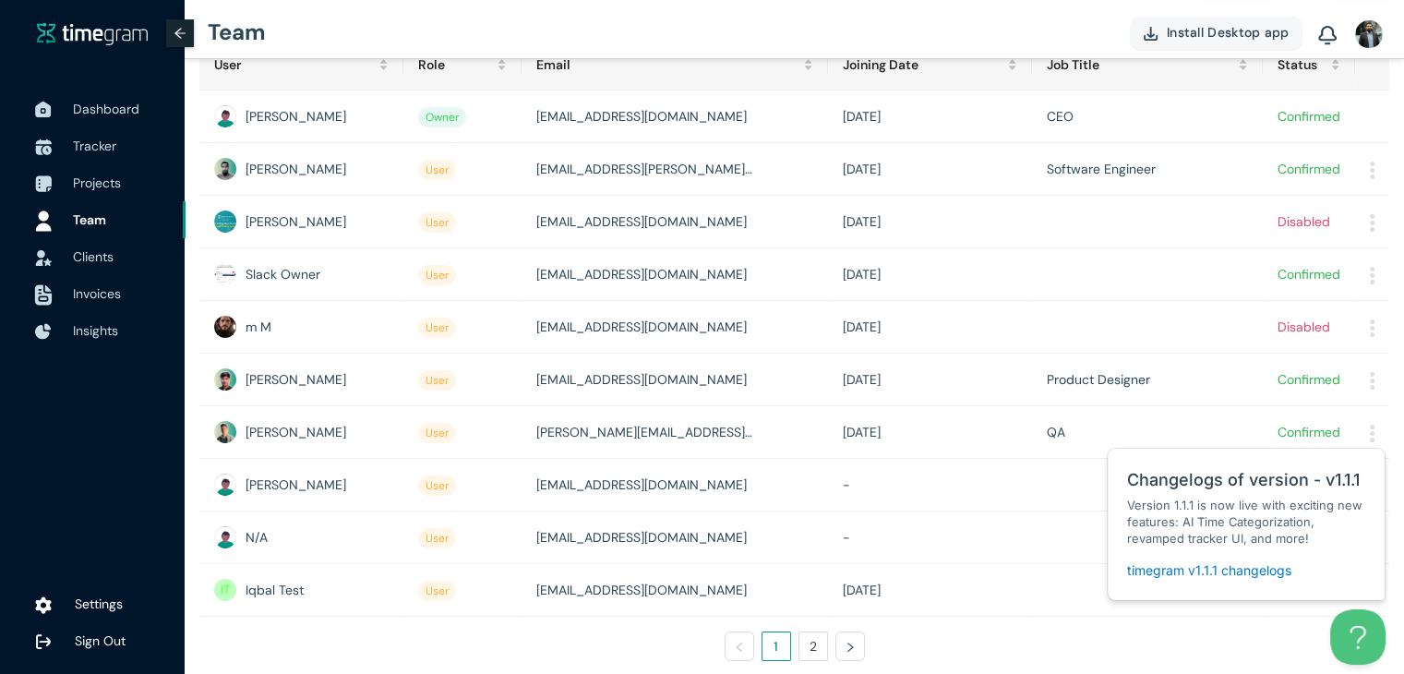
click at [90, 296] on span "Invoices" at bounding box center [97, 293] width 48 height 17
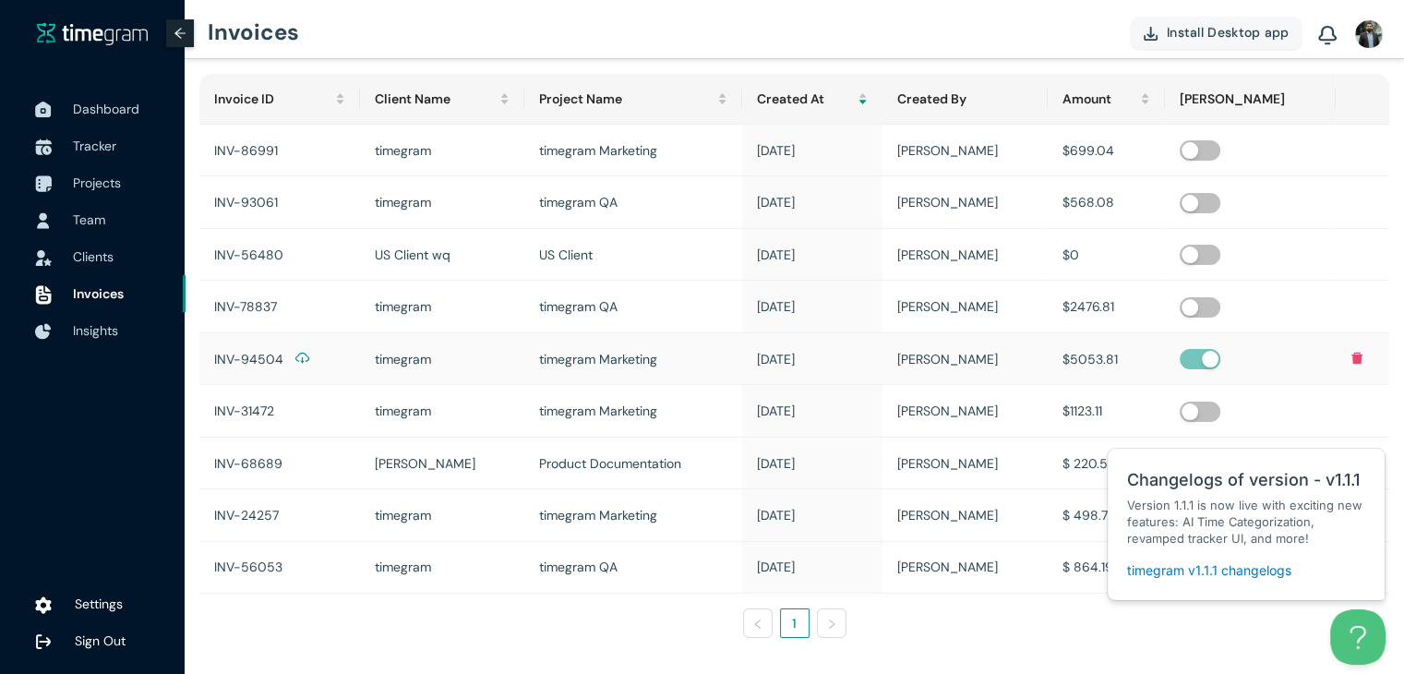
scroll to position [92, 0]
click at [1361, 427] on span "Close" at bounding box center [1348, 428] width 30 height 14
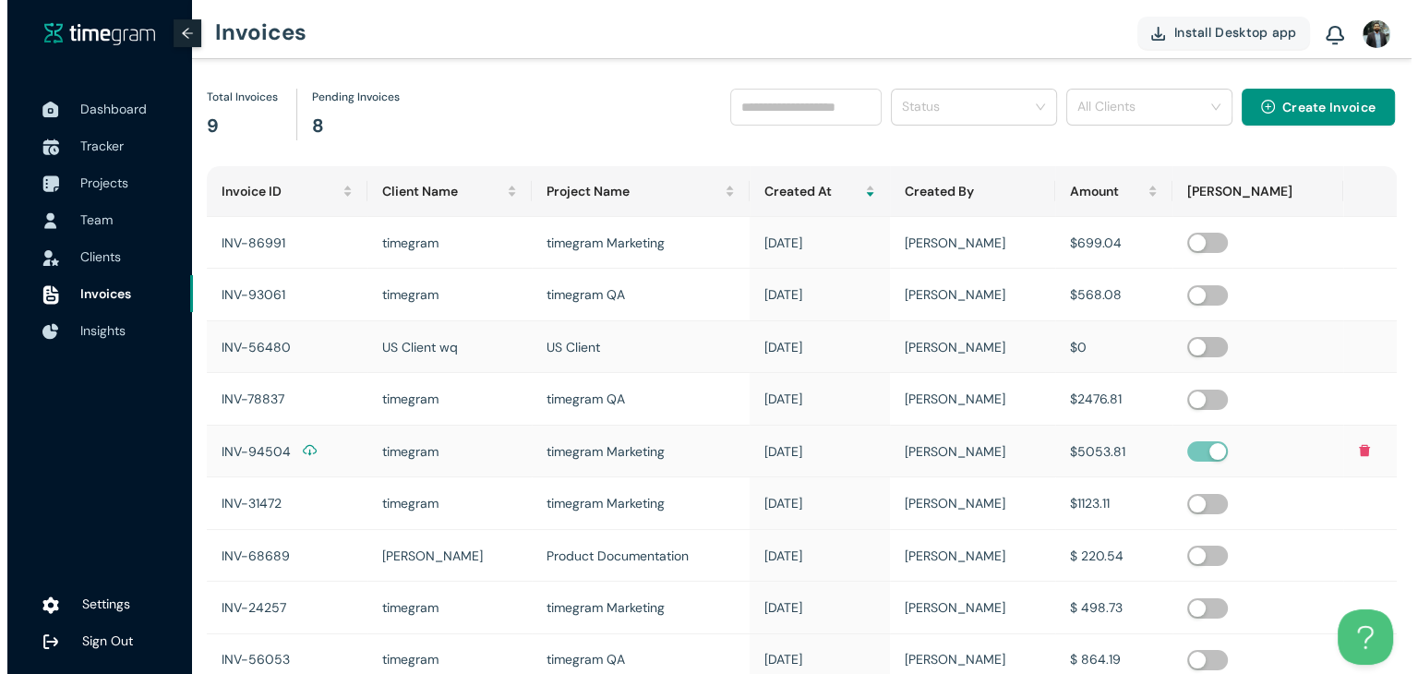
scroll to position [0, 0]
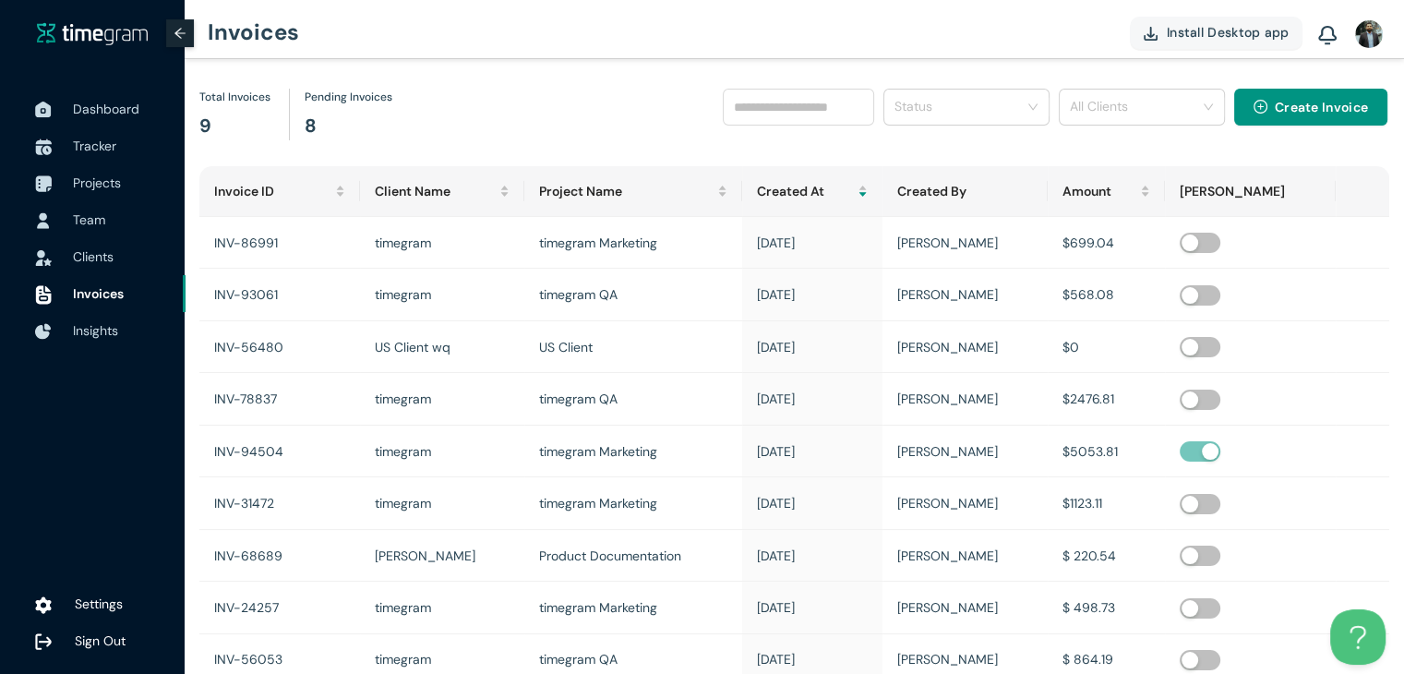
click at [113, 642] on span "Sign Out" at bounding box center [100, 640] width 51 height 17
